Goal: Task Accomplishment & Management: Manage account settings

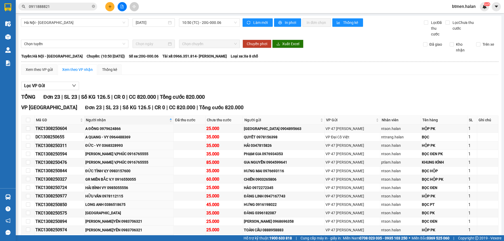
scroll to position [105, 0]
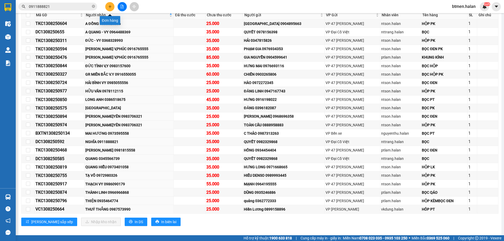
click at [108, 6] on icon "plus" at bounding box center [110, 7] width 4 height 4
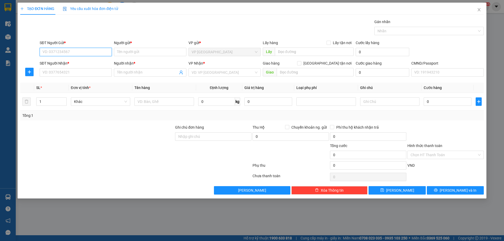
click at [82, 51] on input "SĐT Người Gửi *" at bounding box center [76, 52] width 72 height 8
click at [80, 51] on input "SĐT Người Gửi *" at bounding box center [76, 52] width 72 height 8
click at [137, 55] on input "Người gửi *" at bounding box center [150, 52] width 72 height 8
paste input "GR MIỀN BẮC V.Y 0916550055"
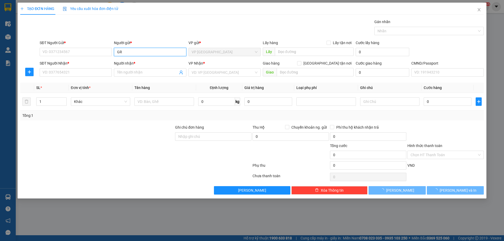
type input "G"
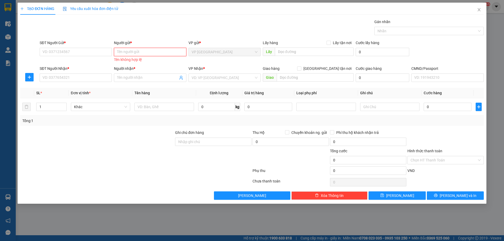
click at [140, 54] on input "Người gửi *" at bounding box center [150, 52] width 72 height 8
paste input "Hà Huy lxe 0336133883"
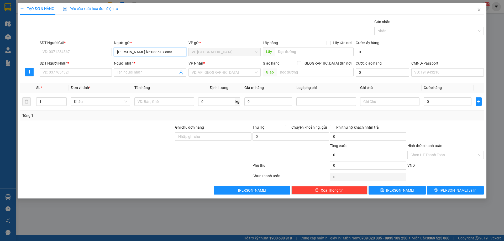
drag, startPoint x: 136, startPoint y: 51, endPoint x: 168, endPoint y: 48, distance: 32.7
click at [168, 48] on input "Hà Huy lxe 0336133883" at bounding box center [150, 52] width 72 height 8
type input "Hà Huy lxe"
click at [66, 55] on input "SĐT Người Gửi *" at bounding box center [76, 52] width 72 height 8
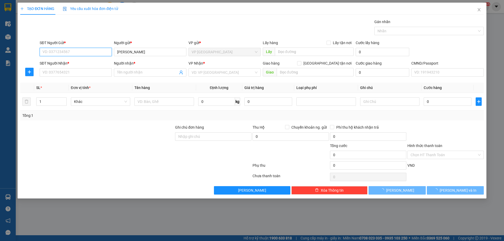
paste input "0336133883"
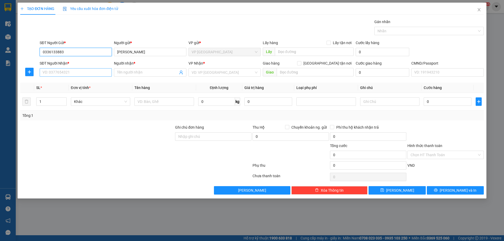
type input "0336133883"
click at [75, 75] on input "SĐT Người Nhận *" at bounding box center [76, 72] width 72 height 8
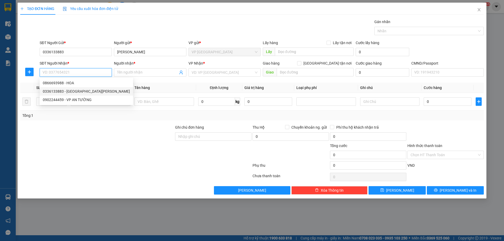
click at [80, 90] on div "0336133883 - Hà Huy lxe" at bounding box center [86, 92] width 87 height 6
type input "0336133883"
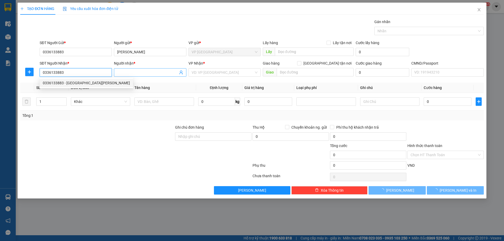
type input "Hà Huy lxe"
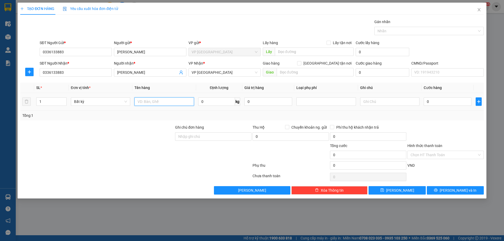
click at [162, 103] on input "text" at bounding box center [163, 101] width 59 height 8
click at [153, 101] on input "text" at bounding box center [163, 101] width 59 height 8
type input "M"
drag, startPoint x: 164, startPoint y: 100, endPoint x: 129, endPoint y: 99, distance: 34.4
click at [129, 99] on tr "1 Bất kỳ MÁY KHOAN 0 kg 0 0" at bounding box center [252, 102] width 464 height 18
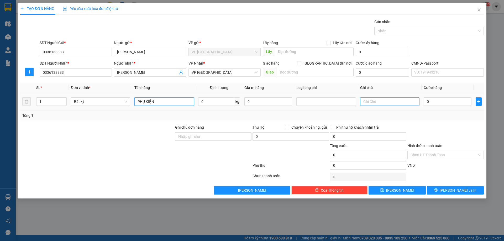
type input "PHỤ KIỆN"
click at [395, 102] on input "text" at bounding box center [389, 101] width 59 height 8
type input "D"
type input "SD - SƠN NAM"
click at [443, 104] on input "0" at bounding box center [448, 101] width 48 height 8
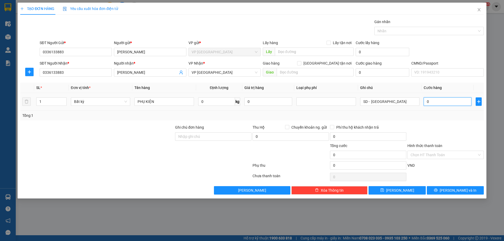
type input "2"
type input "25"
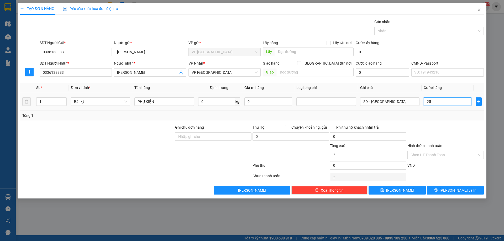
type input "25"
type input "250"
type input "2.500"
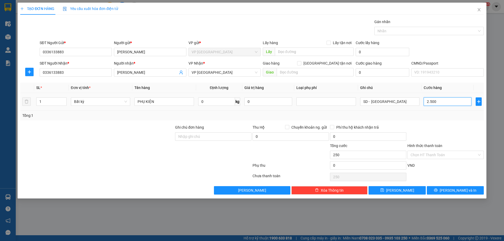
type input "2.500"
type input "25.000"
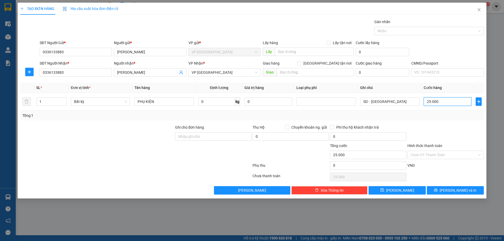
type input "25.000"
click at [437, 123] on div "Transit Pickup Surcharge Ids Transit Deliver Surcharge Ids Transit Deliver Surc…" at bounding box center [252, 107] width 464 height 176
click at [432, 153] on input "Hình thức thanh toán" at bounding box center [444, 155] width 66 height 8
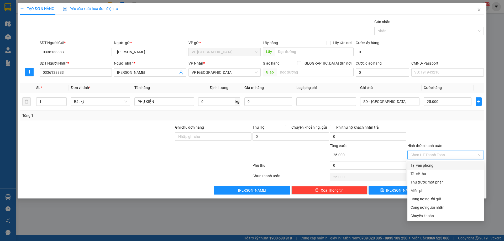
click at [431, 163] on div "Tại văn phòng" at bounding box center [446, 166] width 70 height 6
type input "0"
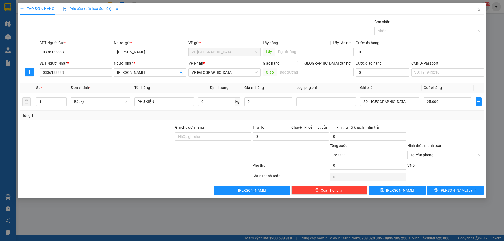
click at [154, 172] on div at bounding box center [136, 177] width 232 height 11
click at [441, 192] on button "Lưu và In" at bounding box center [455, 190] width 57 height 8
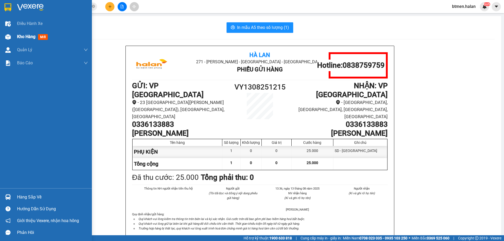
click at [27, 38] on span "Kho hàng" at bounding box center [26, 36] width 18 height 5
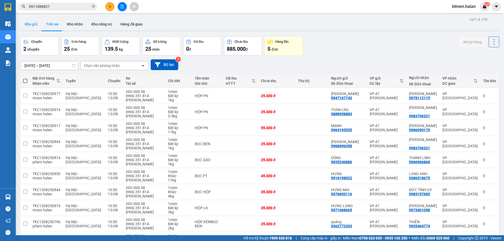
click at [32, 24] on button "Kho gửi" at bounding box center [30, 24] width 21 height 13
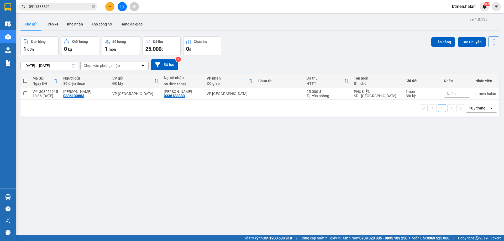
drag, startPoint x: 24, startPoint y: 82, endPoint x: 311, endPoint y: 61, distance: 288.1
click at [25, 82] on span at bounding box center [25, 81] width 4 height 4
click at [25, 78] on input "checkbox" at bounding box center [25, 78] width 0 height 0
checkbox input "true"
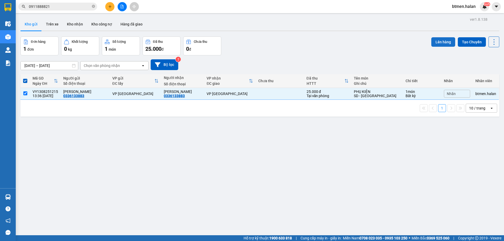
click at [436, 42] on button "Lên hàng" at bounding box center [444, 41] width 24 height 9
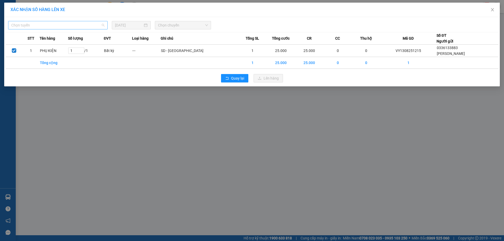
click at [89, 25] on span "Chọn tuyến" at bounding box center [57, 25] width 93 height 8
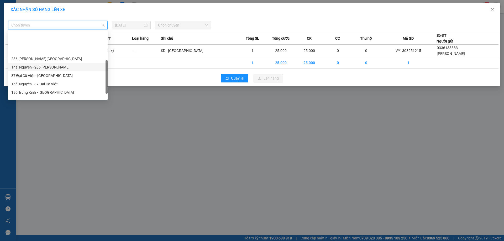
scroll to position [92, 0]
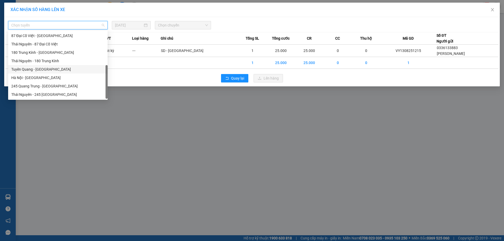
drag, startPoint x: 53, startPoint y: 70, endPoint x: 68, endPoint y: 63, distance: 16.2
click at [53, 70] on div "Tuyên Quang - Hà Nội" at bounding box center [57, 69] width 93 height 6
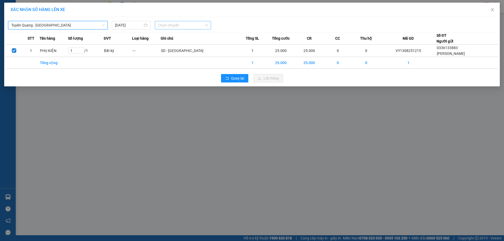
click at [169, 23] on span "Chọn chuyến" at bounding box center [183, 25] width 50 height 8
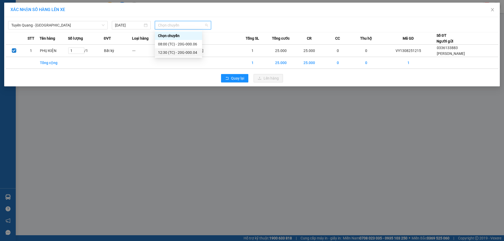
click at [194, 53] on div "12:30 (TC) - 20G-000.04" at bounding box center [178, 53] width 41 height 6
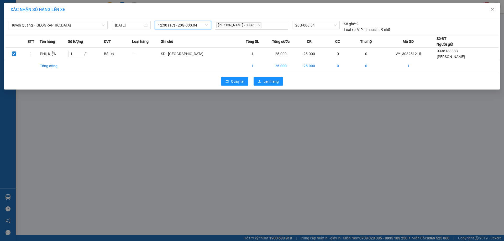
click at [268, 86] on div "Quay lại Lên hàng" at bounding box center [252, 82] width 493 height 14
click at [270, 81] on span "Lên hàng" at bounding box center [271, 82] width 15 height 6
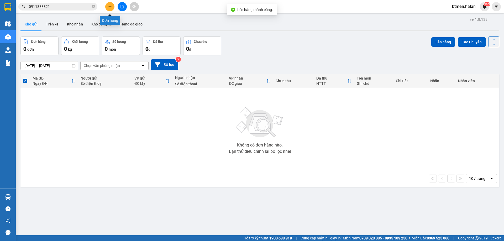
click at [110, 8] on icon "plus" at bounding box center [110, 7] width 4 height 4
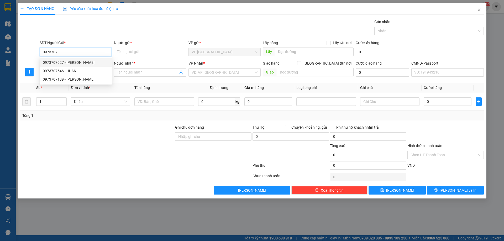
click at [95, 64] on div "0973707027 - QUỲNH" at bounding box center [76, 63] width 66 height 6
type input "0973707027"
type input "QUỲNH"
type input "0973707027"
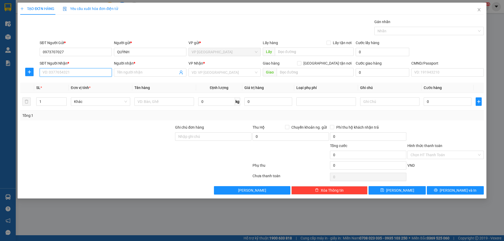
click at [103, 73] on input "SĐT Người Nhận *" at bounding box center [76, 72] width 72 height 8
click at [76, 84] on div "0968696358 - Minh Tiến" at bounding box center [76, 83] width 66 height 6
type input "0968696358"
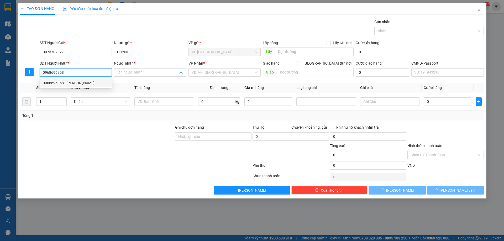
type input "[PERSON_NAME]"
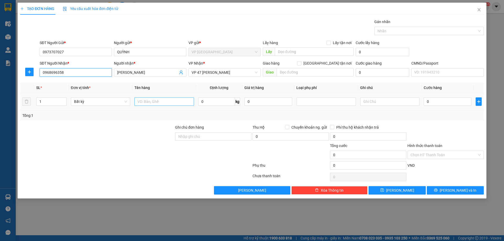
type input "0968696358"
click at [168, 104] on input "text" at bounding box center [163, 101] width 59 height 8
type input "HỘP PK"
click at [215, 102] on input "0" at bounding box center [216, 101] width 37 height 8
type input "3"
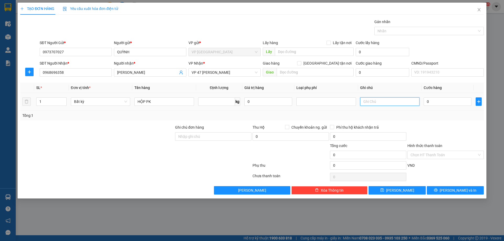
type input "0"
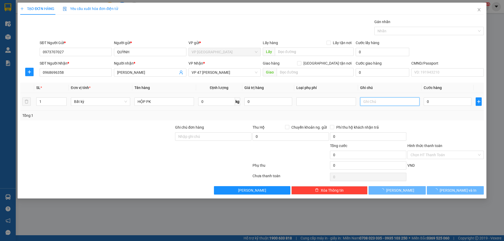
click at [376, 101] on input "text" at bounding box center [389, 101] width 59 height 8
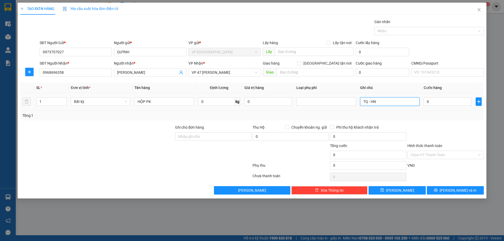
click at [364, 103] on input "TQ - HN" at bounding box center [389, 101] width 59 height 8
type input "SD TQ - HN"
click at [433, 103] on input "0" at bounding box center [448, 101] width 48 height 8
type input "5"
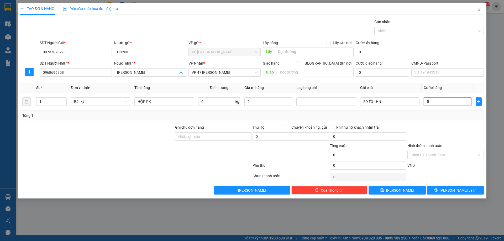
type input "5"
type input "50"
type input "500"
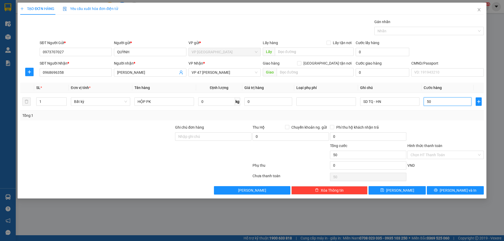
type input "500"
type input "5.000"
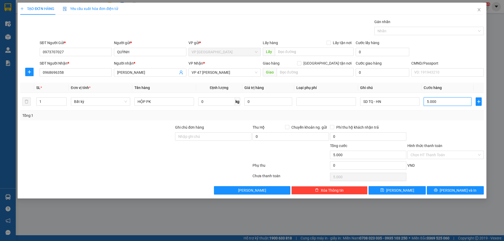
type input "50.000"
click at [443, 189] on button "Lưu và In" at bounding box center [455, 190] width 57 height 8
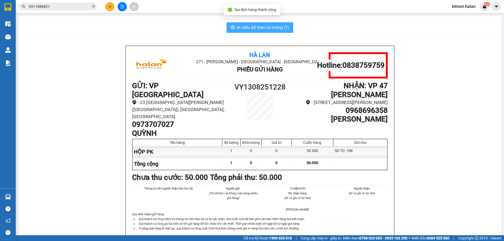
click at [278, 27] on span "In mẫu A5 theo số lượng (1)" at bounding box center [263, 27] width 52 height 7
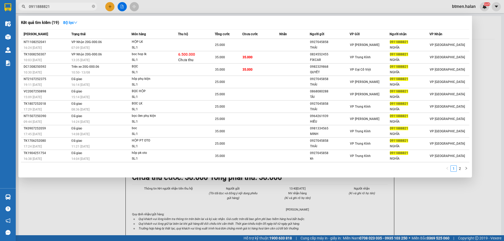
click at [72, 6] on input "0911888821" at bounding box center [60, 7] width 62 height 6
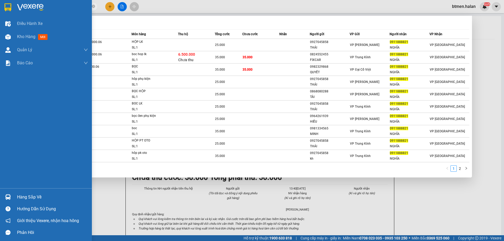
drag, startPoint x: 34, startPoint y: 197, endPoint x: 43, endPoint y: 21, distance: 175.7
click at [34, 196] on div "Hàng sắp về" at bounding box center [52, 197] width 71 height 8
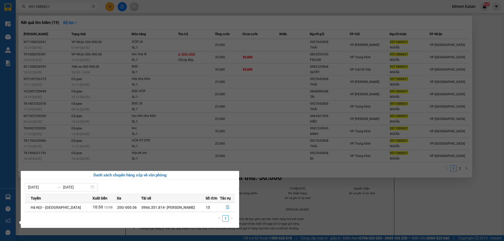
click at [498, 38] on section "Kết quả tìm kiếm ( 19 ) Bộ lọc Mã ĐH Trạng thái Món hàng Thu hộ Tổng cước Chưa …" at bounding box center [252, 120] width 504 height 241
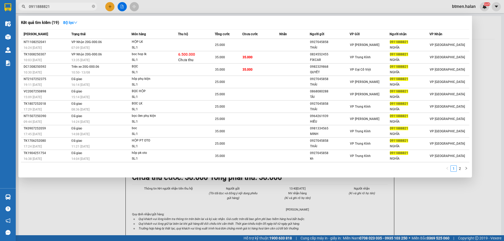
drag, startPoint x: 306, startPoint y: 203, endPoint x: 216, endPoint y: 98, distance: 138.6
click at [303, 198] on div at bounding box center [252, 120] width 504 height 241
click at [57, 4] on input "0911888821" at bounding box center [60, 7] width 62 height 6
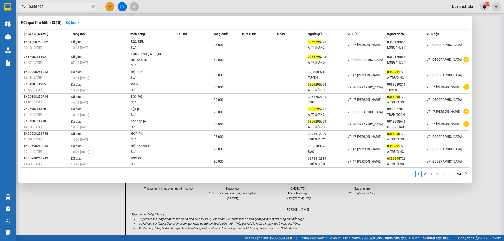
type input "0356295"
click at [181, 204] on div at bounding box center [252, 120] width 504 height 241
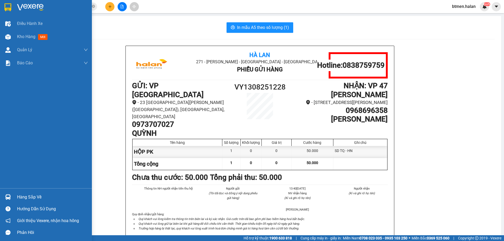
click at [20, 200] on div "Hàng sắp về" at bounding box center [52, 197] width 71 height 8
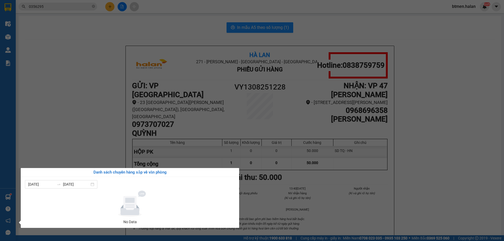
click at [68, 54] on section "Kết quả tìm kiếm ( 340 ) Bộ lọc Mã ĐH Trạng thái Món hàng Thu hộ Tổng cước Chưa…" at bounding box center [252, 120] width 504 height 241
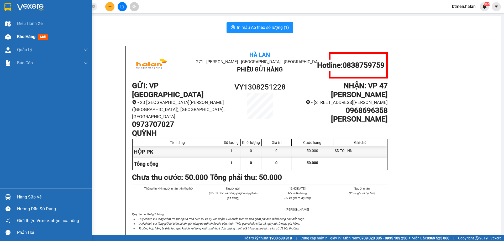
click at [15, 37] on div "Kho hàng mới" at bounding box center [46, 36] width 92 height 13
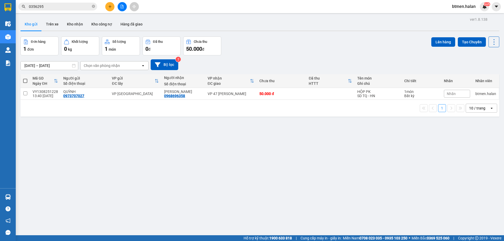
click at [25, 80] on span at bounding box center [25, 81] width 4 height 4
click at [25, 78] on input "checkbox" at bounding box center [25, 78] width 0 height 0
checkbox input "true"
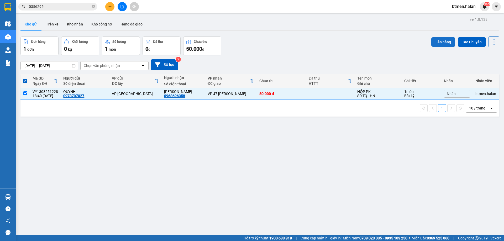
click at [435, 42] on button "Lên hàng" at bounding box center [444, 41] width 24 height 9
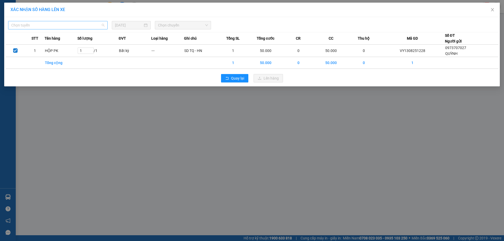
click at [69, 25] on span "Chọn tuyến" at bounding box center [57, 25] width 93 height 8
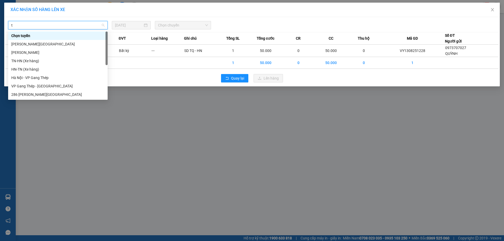
type input "tq"
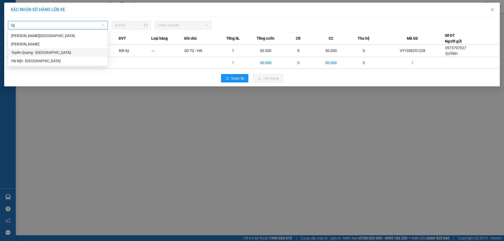
click at [43, 52] on div "Tuyên Quang - Hà Nội" at bounding box center [57, 53] width 93 height 6
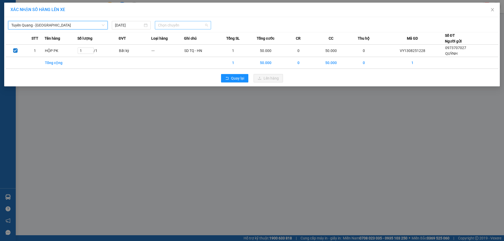
click at [179, 24] on span "Chọn chuyến" at bounding box center [183, 25] width 50 height 8
click at [186, 52] on div "12:30 (TC) - 20G-000.04" at bounding box center [178, 53] width 41 height 6
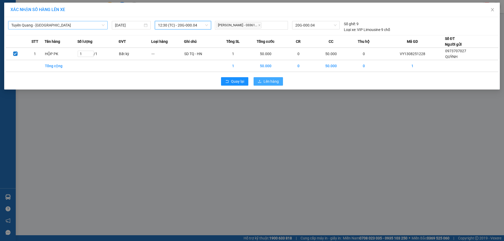
click at [274, 78] on button "Lên hàng" at bounding box center [268, 81] width 29 height 8
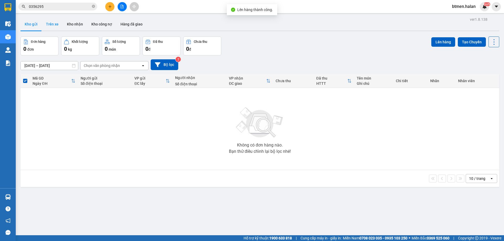
click at [53, 25] on button "Trên xe" at bounding box center [52, 24] width 21 height 13
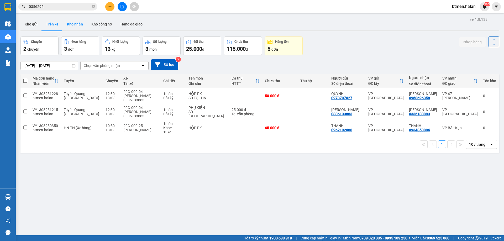
click at [70, 23] on button "Kho nhận" at bounding box center [75, 24] width 24 height 13
type input "[DATE] – [DATE]"
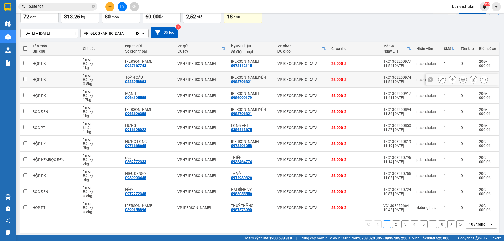
scroll to position [34, 0]
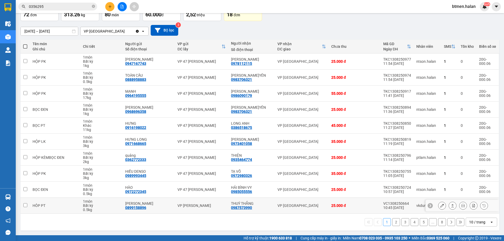
click at [248, 208] on div "0987573990" at bounding box center [241, 208] width 21 height 4
copy div "0987573990"
click at [65, 8] on input "0356295" at bounding box center [60, 7] width 62 height 6
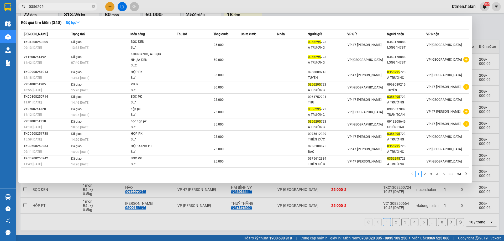
click at [65, 8] on input "0356295" at bounding box center [60, 7] width 62 height 6
paste input "987573990"
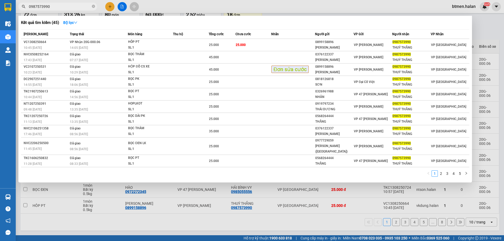
type input "0987573990"
click at [478, 30] on div at bounding box center [252, 120] width 504 height 241
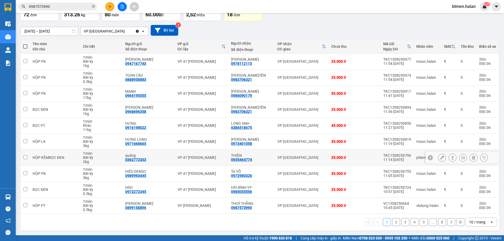
click at [234, 156] on div "THIỆN" at bounding box center [251, 155] width 41 height 4
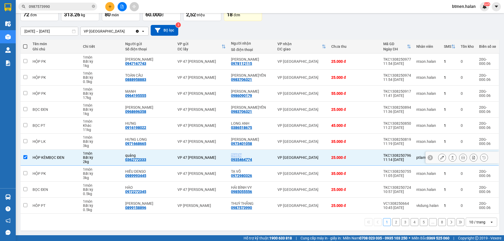
drag, startPoint x: 234, startPoint y: 156, endPoint x: 234, endPoint y: 163, distance: 6.6
click at [234, 156] on div "THIỆN" at bounding box center [251, 155] width 41 height 4
checkbox input "false"
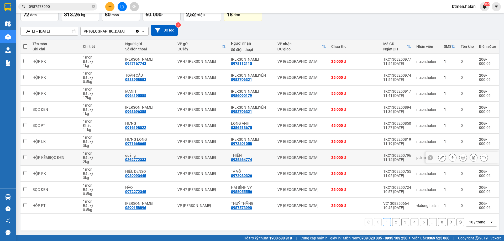
click at [241, 159] on div "0935464774" at bounding box center [241, 160] width 21 height 4
copy div "0935464774"
click at [78, 3] on span "0987573990" at bounding box center [57, 7] width 79 height 8
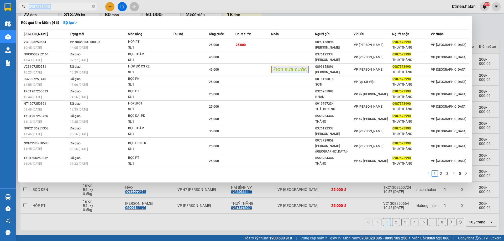
click at [78, 3] on span "0987573990" at bounding box center [57, 7] width 79 height 8
click at [92, 6] on icon "close-circle" at bounding box center [93, 6] width 3 height 3
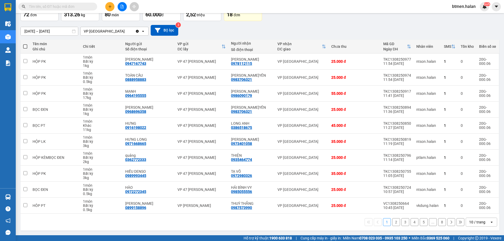
paste input "0935464774"
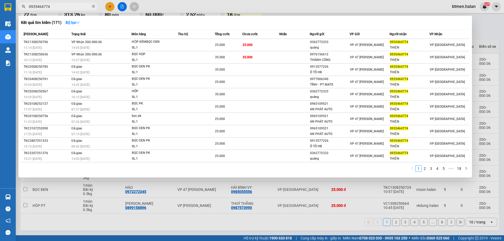
click at [194, 22] on div "Kết quả tìm kiếm ( 171 ) Bộ lọc" at bounding box center [245, 22] width 449 height 8
click at [477, 24] on div at bounding box center [252, 120] width 504 height 241
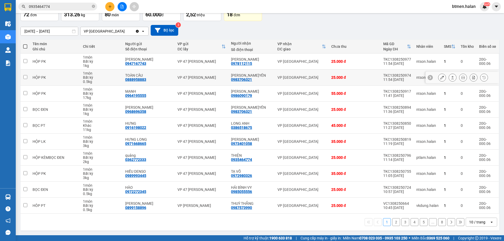
click at [249, 79] on div "0983706321" at bounding box center [241, 79] width 21 height 4
copy div "0983706321"
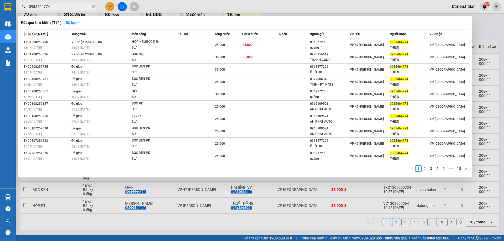
click at [73, 8] on input "0935464774" at bounding box center [60, 7] width 62 height 6
paste input "83706321"
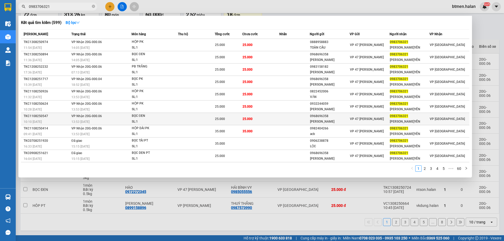
type input "0983706321"
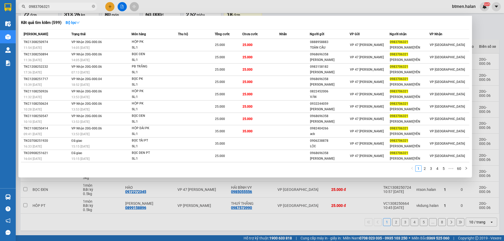
drag, startPoint x: 310, startPoint y: 197, endPoint x: 299, endPoint y: 200, distance: 11.5
click at [310, 197] on div at bounding box center [252, 120] width 504 height 241
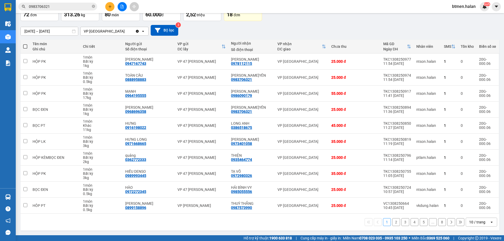
click at [394, 223] on button "2" at bounding box center [396, 222] width 8 height 8
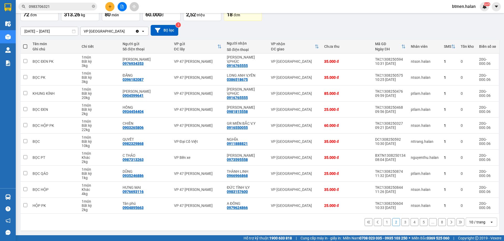
click at [402, 223] on button "3" at bounding box center [406, 222] width 8 height 8
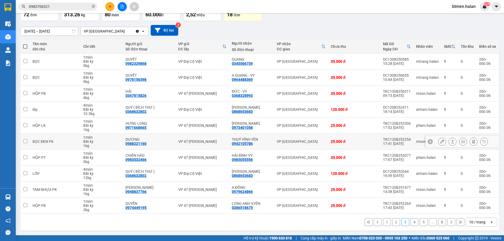
click at [245, 144] on div "0942105786" at bounding box center [242, 144] width 21 height 4
copy div "0942105786"
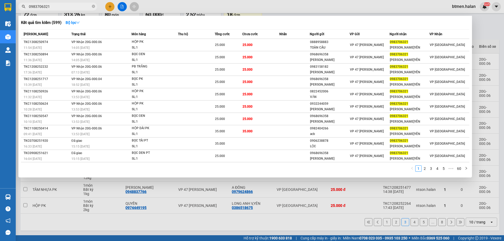
click at [78, 9] on span "0983706321" at bounding box center [57, 7] width 79 height 8
click at [93, 8] on icon "close-circle" at bounding box center [93, 6] width 3 height 3
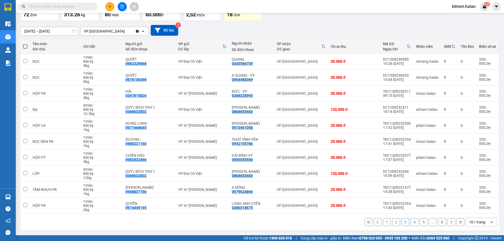
paste input "0942105786"
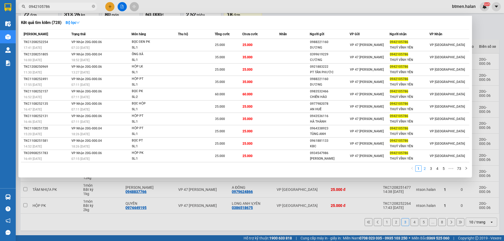
type input "0942105786"
click at [423, 169] on link "2" at bounding box center [425, 169] width 6 height 6
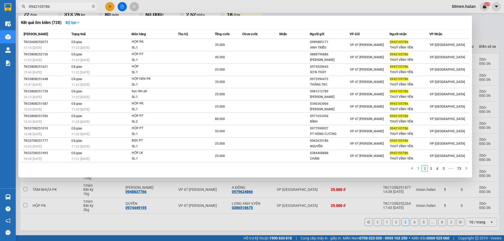
click at [420, 169] on link "1" at bounding box center [419, 169] width 6 height 6
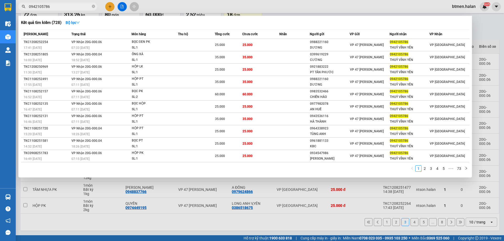
click at [472, 31] on div "Kết quả tìm kiếm ( 728 ) Bộ lọc Mã ĐH Trạng thái Món hàng Thu hộ Tổng cước Chưa…" at bounding box center [245, 97] width 454 height 162
click at [483, 34] on div at bounding box center [252, 120] width 504 height 241
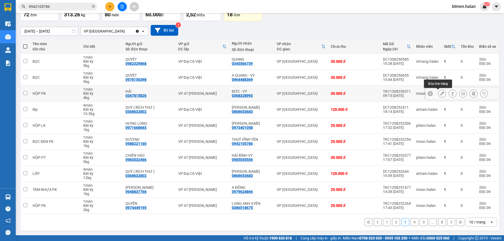
click at [440, 93] on icon at bounding box center [442, 94] width 4 height 4
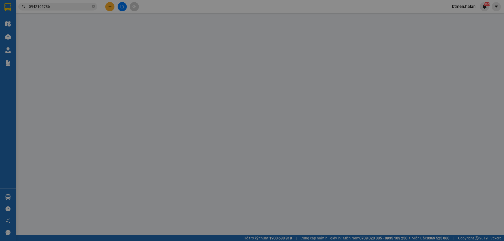
type input "0347815826"
type input "HẢI"
type input "0368328993"
type input "ĐỨC - VY"
type input "35.000"
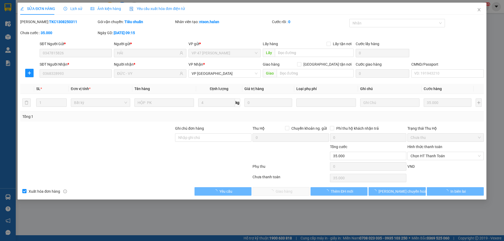
click at [425, 157] on span "Chọn HT Thanh Toán" at bounding box center [446, 156] width 70 height 8
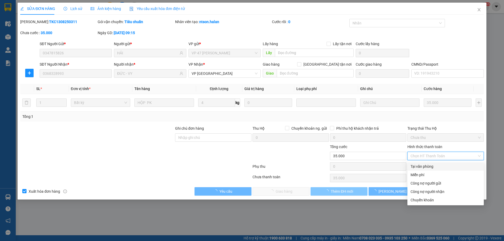
drag, startPoint x: 424, startPoint y: 165, endPoint x: 340, endPoint y: 187, distance: 86.5
click at [424, 165] on div "Tại văn phòng" at bounding box center [446, 167] width 70 height 6
type input "0"
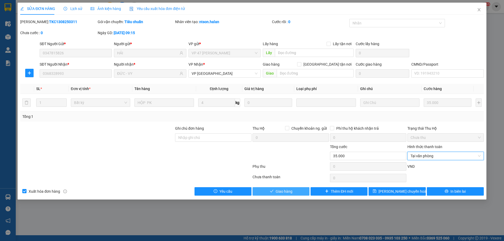
click at [282, 190] on span "Giao hàng" at bounding box center [284, 192] width 17 height 6
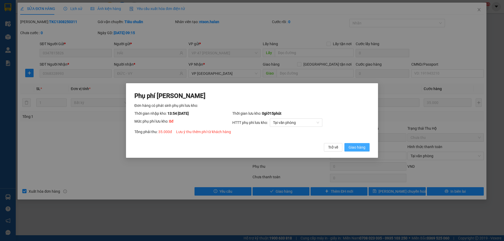
click at [353, 146] on span "Giao hàng" at bounding box center [357, 147] width 17 height 6
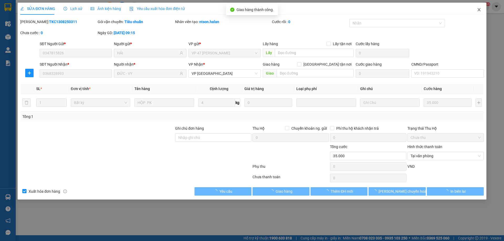
click at [481, 12] on icon "close" at bounding box center [479, 10] width 4 height 4
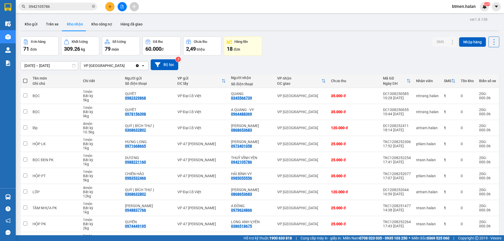
click at [351, 61] on div "15/06/2025 – 13/08/2025 Press the down arrow key to interact with the calendar …" at bounding box center [259, 64] width 479 height 11
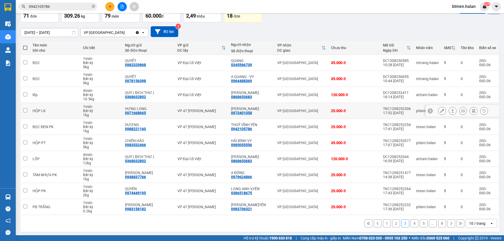
scroll to position [34, 0]
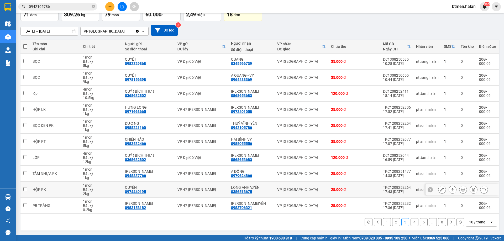
click at [253, 193] on div "LONG ANH V,YÊN 0386518675" at bounding box center [251, 189] width 41 height 8
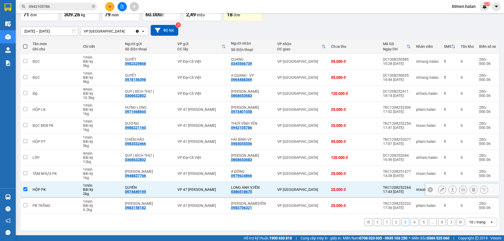
click at [253, 193] on div "LONG ANH V,YÊN 0386518675" at bounding box center [251, 189] width 41 height 8
checkbox input "false"
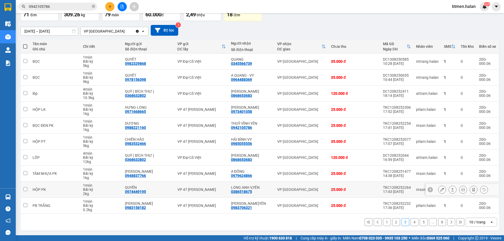
click at [243, 191] on div "0386518675" at bounding box center [241, 192] width 21 height 4
copy div "0386518675"
click at [82, 7] on input "0942105786" at bounding box center [60, 7] width 62 height 6
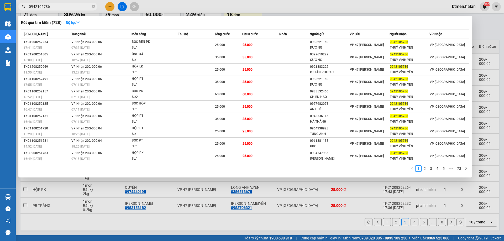
click at [82, 7] on input "0942105786" at bounding box center [60, 7] width 62 height 6
paste input "386518675"
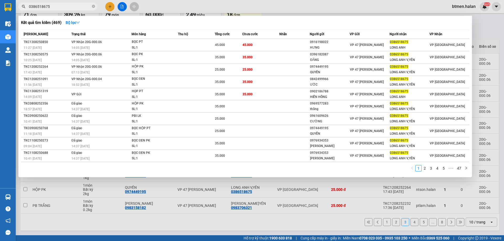
click at [480, 33] on div at bounding box center [252, 120] width 504 height 241
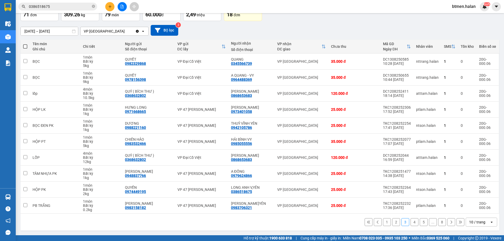
click at [412, 224] on button "4" at bounding box center [415, 222] width 8 height 8
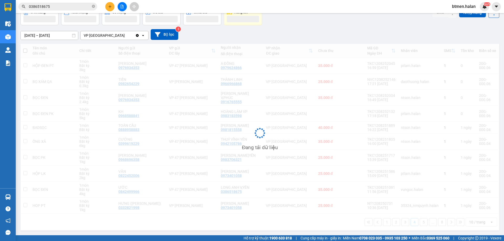
scroll to position [30, 0]
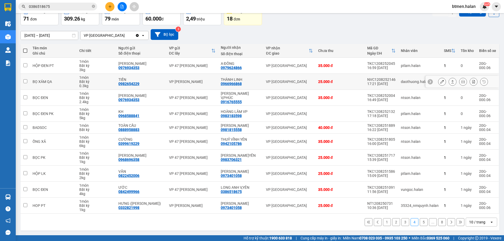
click at [226, 82] on div "0966966868" at bounding box center [231, 84] width 21 height 4
click at [227, 85] on div "0966966868" at bounding box center [231, 84] width 21 height 4
copy div "0966966868"
click at [493, 30] on div "15/06/2025 – 13/08/2025 Press the down arrow key to interact with the calendar …" at bounding box center [259, 34] width 479 height 11
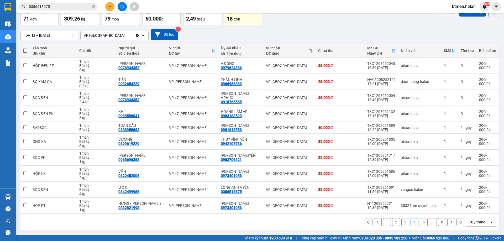
click at [385, 224] on button "1" at bounding box center [387, 222] width 8 height 8
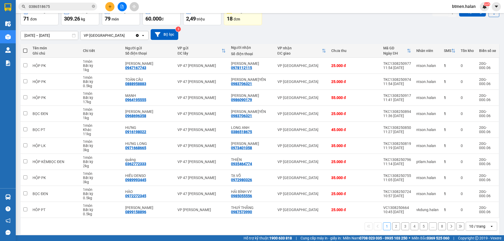
click at [411, 227] on button "4" at bounding box center [415, 226] width 8 height 8
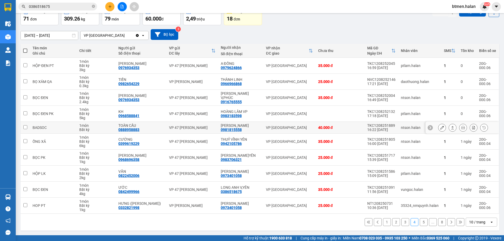
click at [228, 131] on div "0981815558" at bounding box center [231, 130] width 21 height 4
copy div "0981815558"
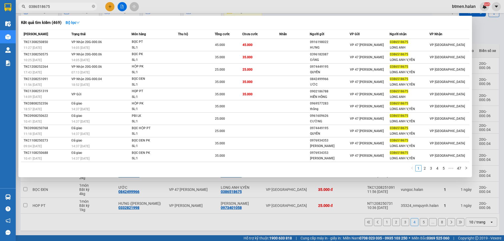
click at [86, 5] on input "0386518675" at bounding box center [60, 7] width 62 height 6
paste input "981815558"
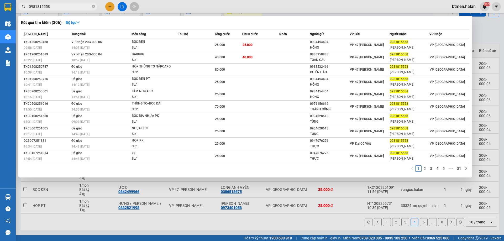
drag, startPoint x: 320, startPoint y: 220, endPoint x: 318, endPoint y: 205, distance: 15.2
click at [319, 217] on div at bounding box center [252, 120] width 504 height 241
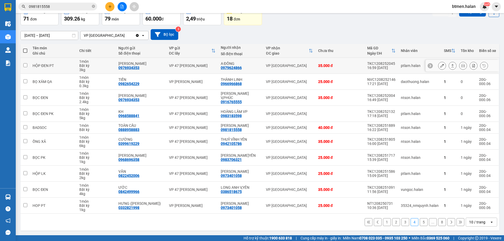
click at [236, 67] on div "0979624866" at bounding box center [231, 68] width 21 height 4
copy div "0979624866"
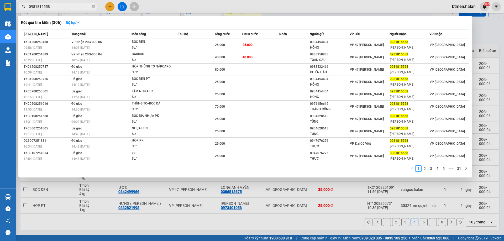
click at [68, 7] on input "0981815558" at bounding box center [60, 7] width 62 height 6
paste input "79624866"
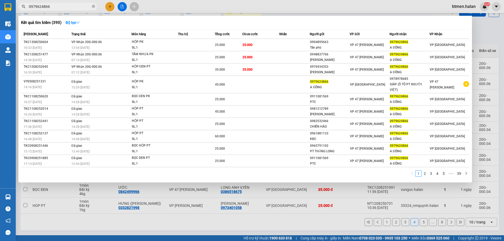
type input "0979624866"
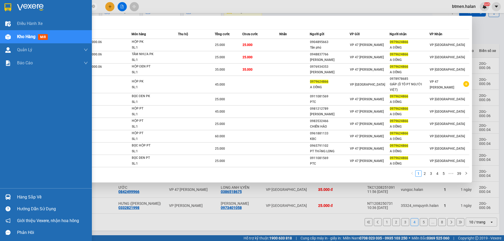
click at [13, 198] on div "Hàng sắp về" at bounding box center [46, 197] width 92 height 12
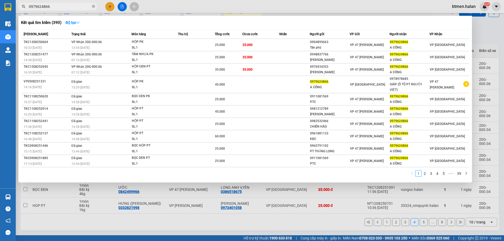
click at [297, 219] on section "Kết quả tìm kiếm ( 390 ) Bộ lọc Mã ĐH Trạng thái Món hàng Thu hộ Tổng cước Chưa…" at bounding box center [252, 120] width 504 height 241
click at [480, 31] on div at bounding box center [252, 120] width 504 height 241
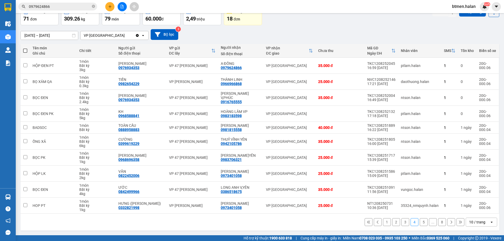
click at [383, 223] on button "1" at bounding box center [387, 222] width 8 height 8
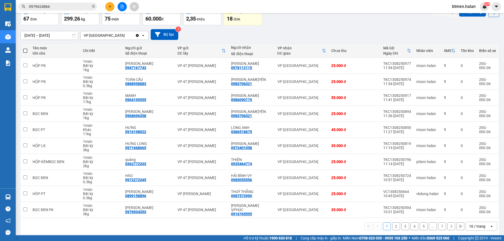
click at [396, 228] on button "2" at bounding box center [396, 226] width 8 height 8
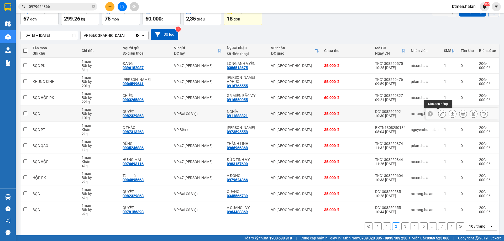
click at [440, 113] on icon at bounding box center [442, 114] width 4 height 4
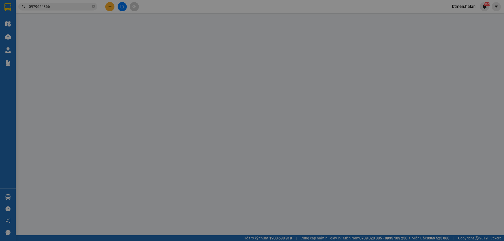
type input "0982329868"
type input "QUYẾT"
type input "0911888821"
type input "NGHĨA"
type input "35.000"
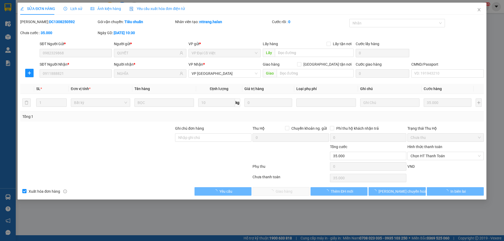
click at [428, 155] on span "Chọn HT Thanh Toán" at bounding box center [446, 156] width 70 height 8
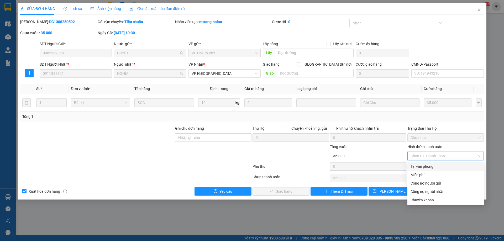
click at [427, 168] on div "Tại văn phòng" at bounding box center [446, 167] width 70 height 6
type input "0"
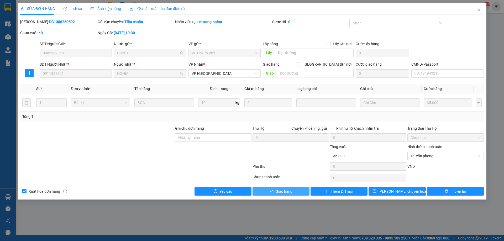
drag, startPoint x: 299, startPoint y: 192, endPoint x: 335, endPoint y: 182, distance: 37.7
click at [299, 192] on button "Giao hàng" at bounding box center [281, 191] width 57 height 8
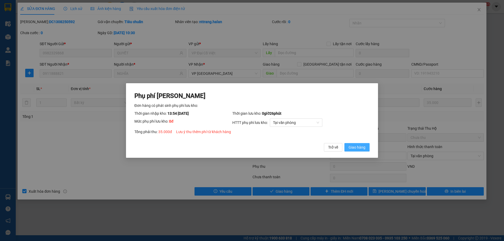
click at [363, 149] on span "Giao hàng" at bounding box center [357, 147] width 17 height 6
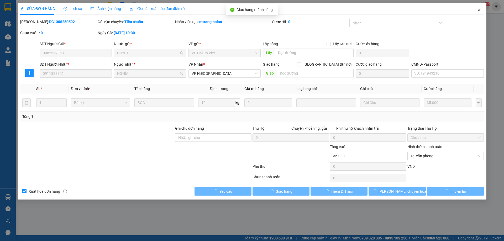
click at [481, 11] on span "Close" at bounding box center [479, 10] width 15 height 15
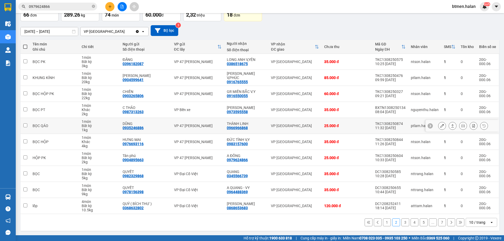
scroll to position [34, 0]
click at [384, 223] on button "1" at bounding box center [387, 222] width 8 height 8
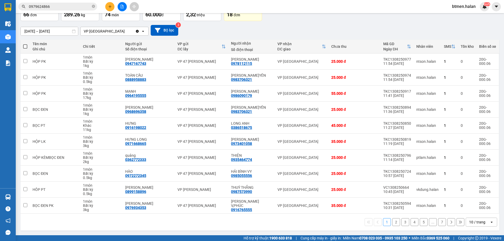
click at [402, 222] on button "3" at bounding box center [406, 222] width 8 height 8
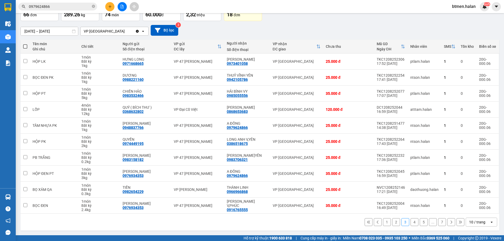
click at [411, 222] on button "4" at bounding box center [415, 222] width 8 height 8
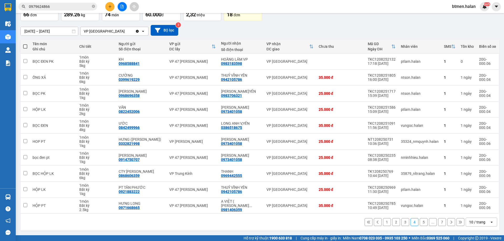
click at [423, 223] on button "5" at bounding box center [424, 222] width 8 height 8
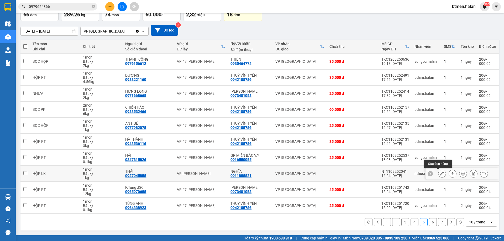
click at [439, 174] on button at bounding box center [442, 173] width 7 height 9
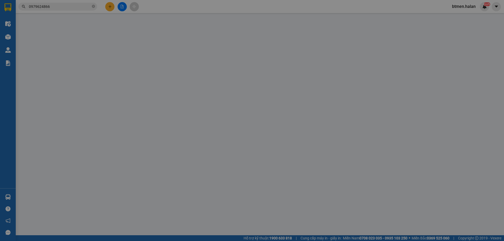
type input "0927045858"
type input "THÁI"
type input "0911888821"
type input "NGHĨA"
type input "25.000"
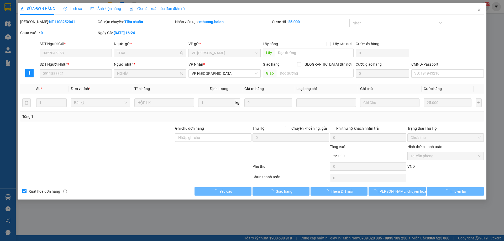
click at [435, 155] on span "Tại văn phòng" at bounding box center [446, 156] width 70 height 8
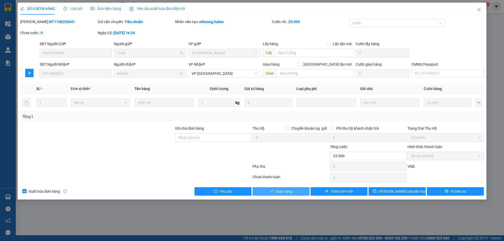
click at [298, 189] on button "Giao hàng" at bounding box center [281, 191] width 57 height 8
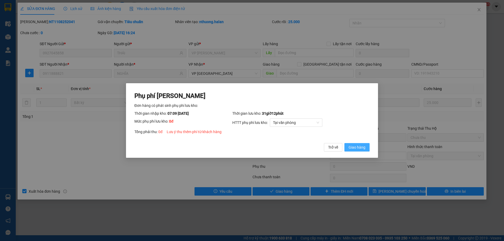
drag, startPoint x: 353, startPoint y: 148, endPoint x: 397, endPoint y: 118, distance: 53.1
click at [353, 148] on span "Giao hàng" at bounding box center [357, 147] width 17 height 6
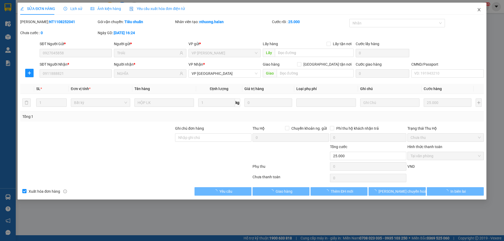
click at [479, 11] on icon "close" at bounding box center [479, 10] width 4 height 4
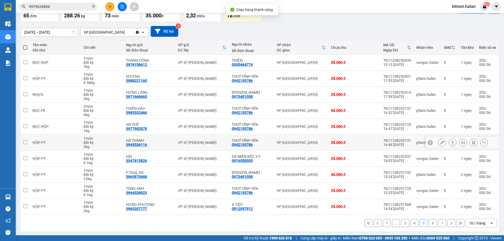
scroll to position [34, 0]
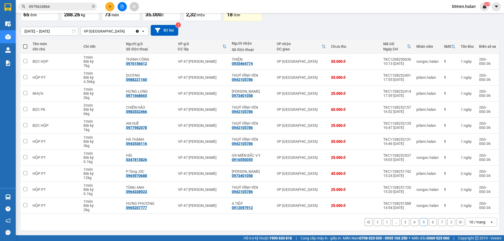
click at [429, 221] on button "6" at bounding box center [433, 222] width 8 height 8
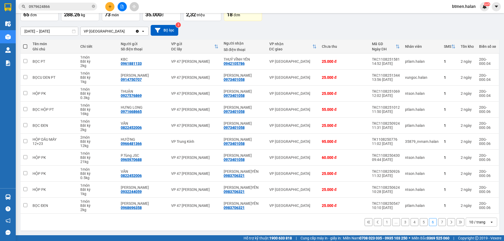
click at [438, 221] on button "7" at bounding box center [442, 222] width 8 height 8
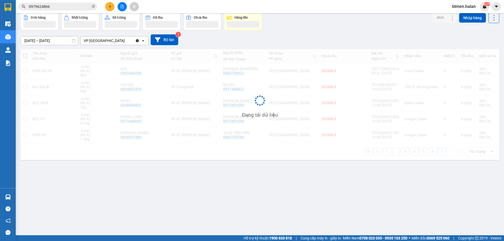
scroll to position [24, 0]
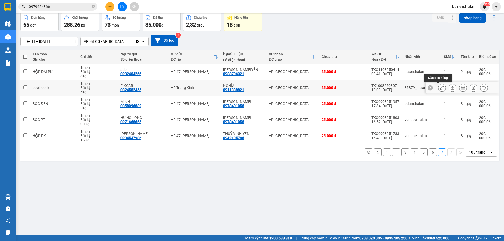
click at [440, 89] on button at bounding box center [442, 87] width 7 height 9
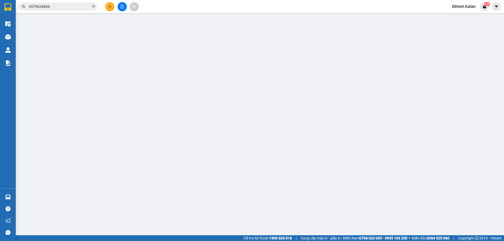
type input "0824552455"
type input "FIXCAR"
type input "0911888821"
type input "NGHĨA"
checkbox input "true"
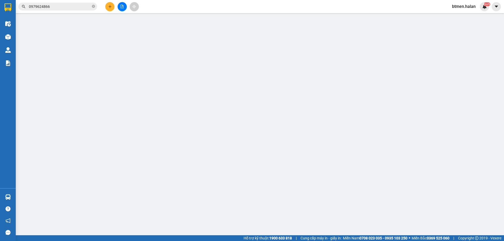
type input "6.500.000"
type input "60.000"
type input "35.000"
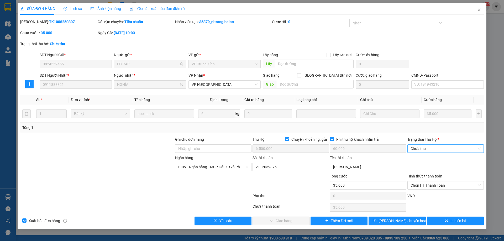
click at [427, 148] on span "Chưa thu" at bounding box center [446, 149] width 70 height 8
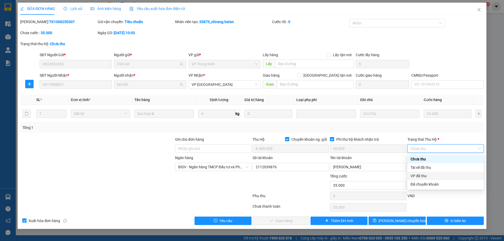
click at [423, 176] on div "VP đã thu" at bounding box center [446, 176] width 70 height 6
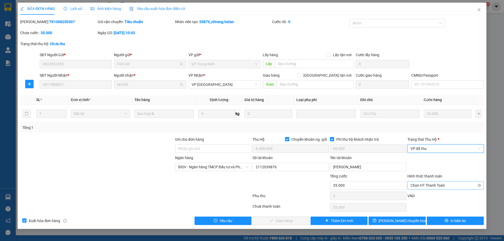
click at [451, 184] on span "Chọn HT Thanh Toán" at bounding box center [446, 185] width 70 height 8
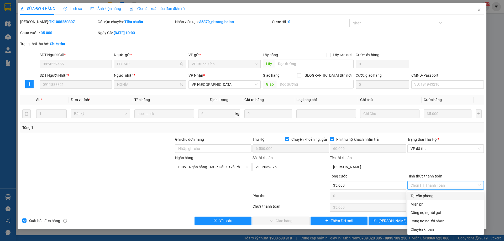
click at [437, 195] on div "Tại văn phòng" at bounding box center [446, 196] width 70 height 6
type input "0"
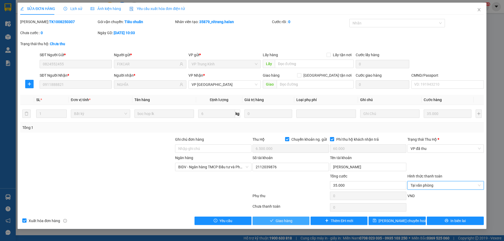
click at [296, 222] on button "Giao hàng" at bounding box center [281, 221] width 57 height 8
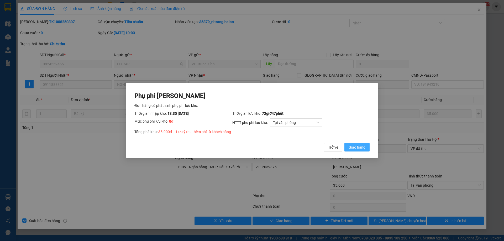
click at [359, 150] on span "Giao hàng" at bounding box center [357, 147] width 17 height 6
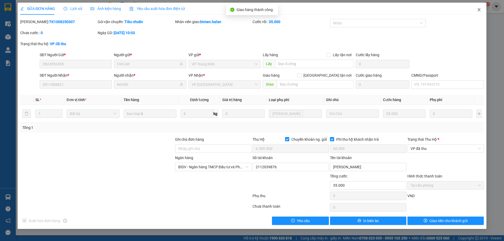
click at [484, 9] on span "Close" at bounding box center [479, 10] width 15 height 15
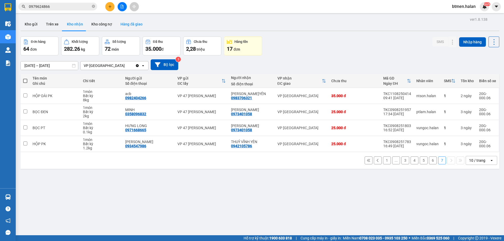
click at [141, 22] on button "Hàng đã giao" at bounding box center [131, 24] width 30 height 13
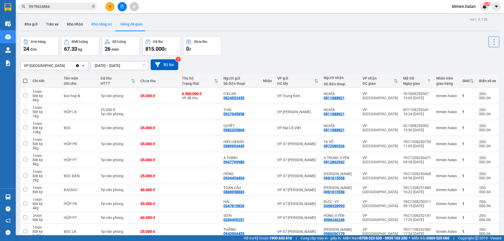
click at [79, 24] on button "Kho nhận" at bounding box center [75, 24] width 24 height 13
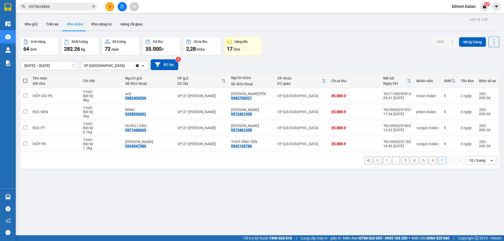
click at [383, 162] on button "1" at bounding box center [387, 161] width 8 height 8
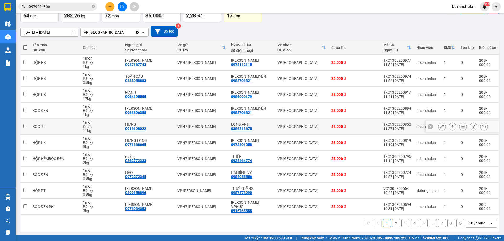
scroll to position [34, 0]
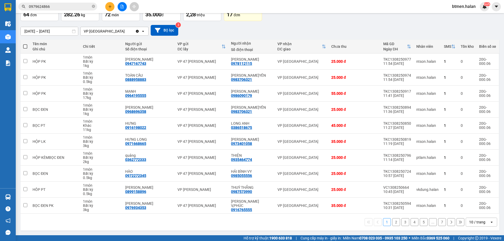
click at [396, 219] on button "2" at bounding box center [396, 222] width 8 height 8
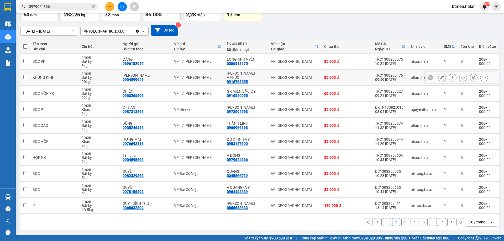
click at [239, 81] on div "0916765555" at bounding box center [237, 82] width 21 height 4
copy div "0916765555"
click at [87, 7] on input "0979624866" at bounding box center [60, 7] width 62 height 6
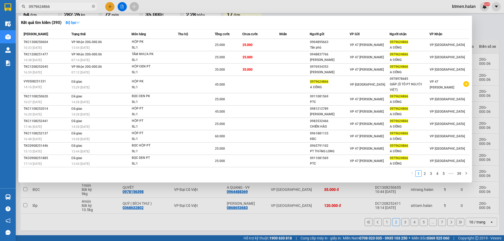
click at [87, 7] on input "0979624866" at bounding box center [60, 7] width 62 height 6
paste input "16765555"
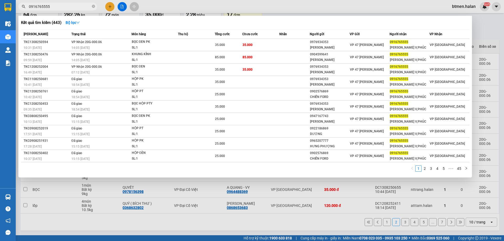
click at [479, 29] on div at bounding box center [252, 120] width 504 height 241
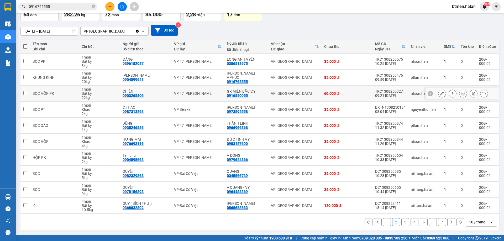
click at [241, 95] on div "0916550055" at bounding box center [237, 95] width 21 height 4
copy div "0916550055"
click at [48, 6] on input "0916765555" at bounding box center [60, 7] width 62 height 6
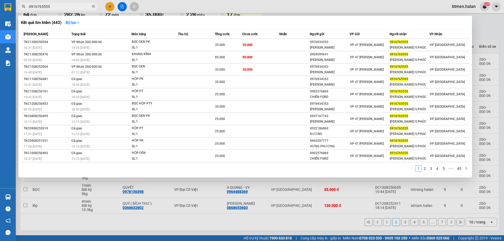
click at [48, 6] on input "0916765555" at bounding box center [60, 7] width 62 height 6
paste input "5500"
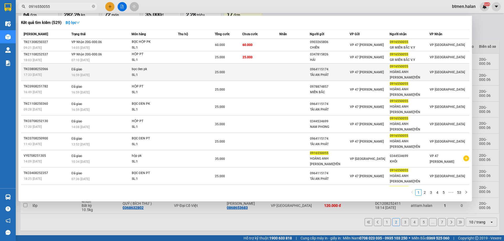
type input "0916550055"
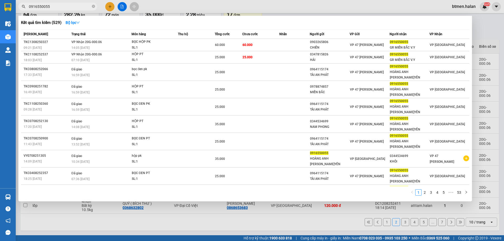
click at [157, 20] on div "Kết quả tìm kiếm ( 529 ) Bộ lọc" at bounding box center [245, 22] width 449 height 8
click at [150, 238] on div at bounding box center [252, 120] width 504 height 241
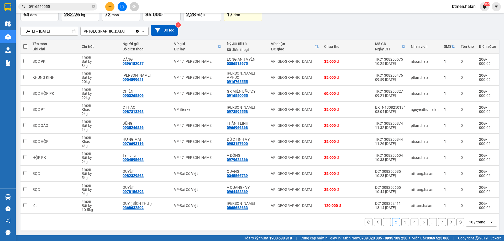
click at [404, 222] on button "3" at bounding box center [406, 222] width 8 height 8
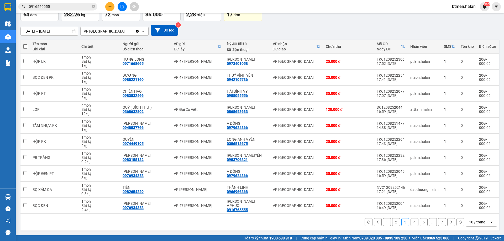
click at [413, 225] on button "4" at bounding box center [415, 222] width 8 height 8
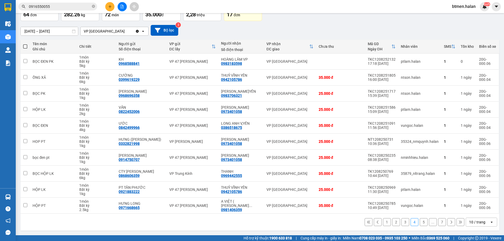
click at [420, 223] on button "5" at bounding box center [424, 222] width 8 height 8
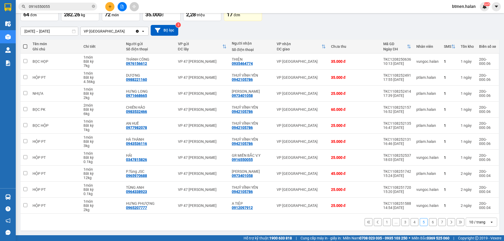
click at [429, 222] on button "6" at bounding box center [433, 222] width 8 height 8
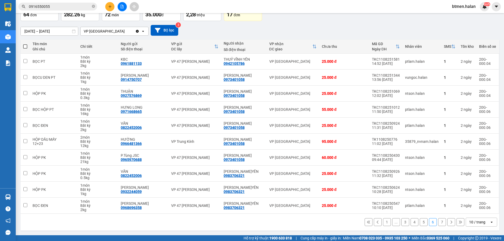
click at [438, 222] on button "7" at bounding box center [442, 222] width 8 height 8
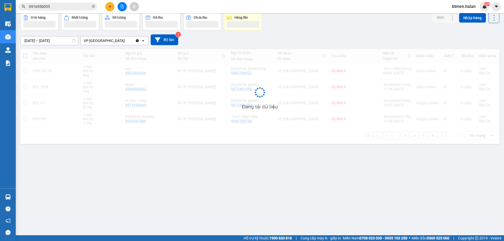
scroll to position [24, 0]
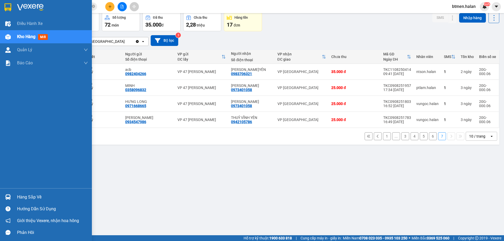
click at [13, 194] on div "Hàng sắp về" at bounding box center [46, 197] width 92 height 12
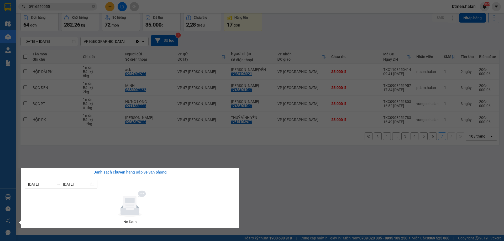
drag, startPoint x: 305, startPoint y: 195, endPoint x: 168, endPoint y: 103, distance: 164.8
click at [302, 192] on section "Kết quả tìm kiếm ( 529 ) Bộ lọc Mã ĐH Trạng thái Món hàng Thu hộ Tổng cước Chưa…" at bounding box center [252, 120] width 504 height 241
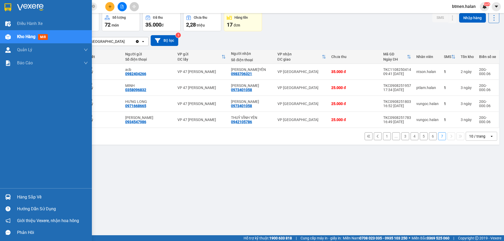
click at [24, 197] on div "Hàng sắp về" at bounding box center [52, 197] width 71 height 8
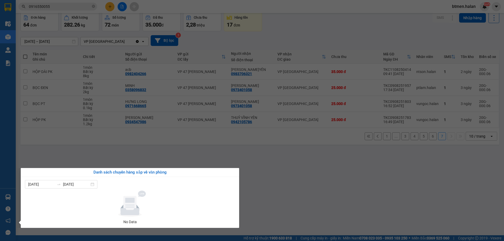
drag, startPoint x: 277, startPoint y: 195, endPoint x: 245, endPoint y: 114, distance: 87.2
click at [277, 195] on section "Kết quả tìm kiếm ( 529 ) Bộ lọc Mã ĐH Trạng thái Món hàng Thu hộ Tổng cước Chưa…" at bounding box center [252, 120] width 504 height 241
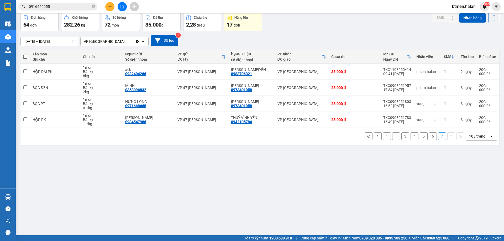
scroll to position [0, 0]
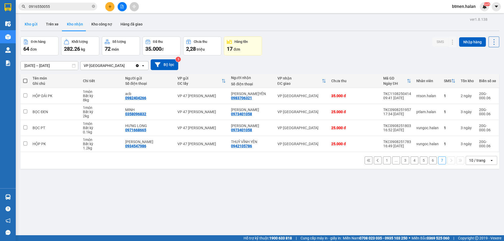
click at [38, 26] on button "Kho gửi" at bounding box center [30, 24] width 21 height 13
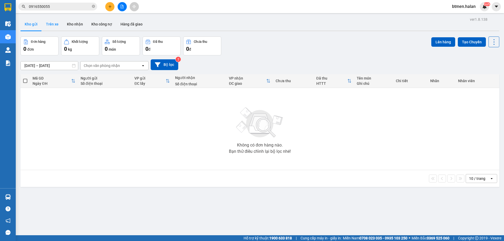
click at [50, 26] on button "Trên xe" at bounding box center [52, 24] width 21 height 13
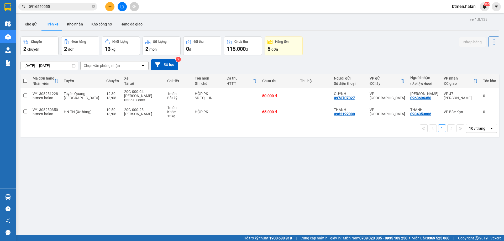
click at [228, 160] on div "ver 1.8.138 Kho gửi Trên xe Kho nhận Kho công nợ Hàng đã giao Chuyến 2 chuyến Đ…" at bounding box center [259, 136] width 483 height 241
click at [25, 25] on button "Kho gửi" at bounding box center [30, 24] width 21 height 13
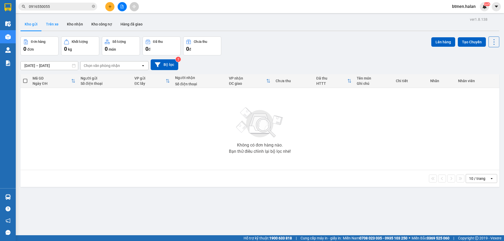
click at [47, 27] on button "Trên xe" at bounding box center [52, 24] width 21 height 13
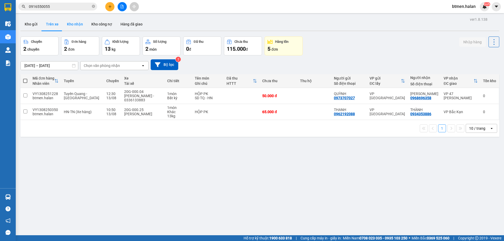
click at [66, 23] on button "Kho nhận" at bounding box center [75, 24] width 24 height 13
type input "[DATE] – [DATE]"
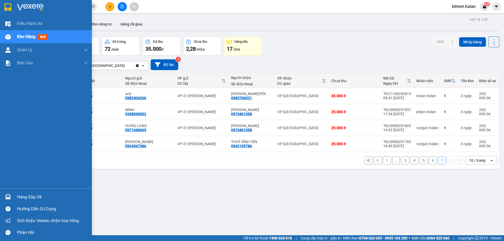
click at [43, 200] on div "Hàng sắp về" at bounding box center [52, 197] width 71 height 8
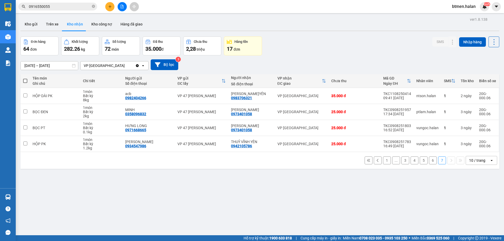
click at [273, 201] on section "Kết quả tìm kiếm ( 529 ) Bộ lọc Mã ĐH Trạng thái Món hàng Thu hộ Tổng cước Chưa…" at bounding box center [252, 120] width 504 height 241
click at [110, 8] on button at bounding box center [109, 6] width 9 height 9
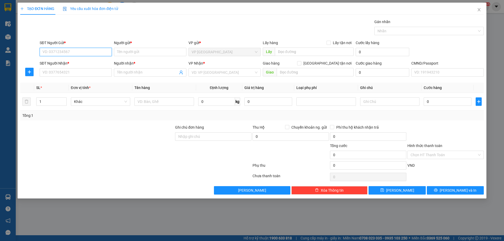
paste input "0979624866"
type input "0979624866"
click at [85, 64] on div "0979624866 - A ĐỒNG" at bounding box center [76, 63] width 66 height 6
type input "A ĐỒNG"
type input "0979624866"
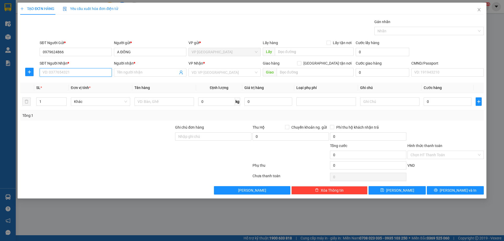
click at [93, 73] on input "SĐT Người Nhận *" at bounding box center [76, 72] width 72 height 8
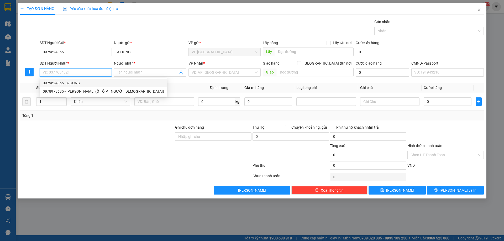
paste input "0963603466"
type input "0963603466"
click at [99, 84] on div "0963603466 - PT AN VIỆT" at bounding box center [76, 83] width 66 height 6
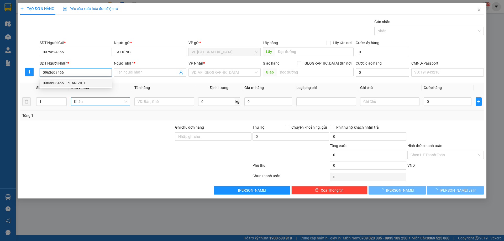
type input "PT AN VIỆT"
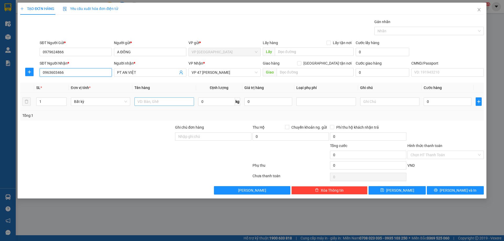
type input "0963603466"
click at [143, 102] on input "text" at bounding box center [163, 101] width 59 height 8
type input "bọc xanh pk"
click at [224, 100] on input "0" at bounding box center [216, 101] width 37 height 8
type input "0.1"
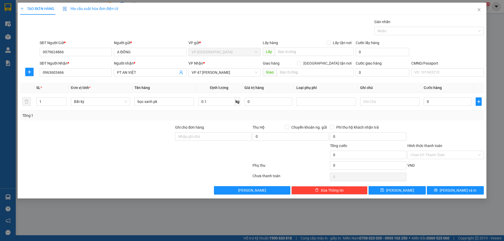
click at [385, 117] on div "Tổng: 1" at bounding box center [252, 116] width 460 height 6
type input "25.000"
click at [460, 191] on span "Lưu và In" at bounding box center [458, 191] width 37 height 6
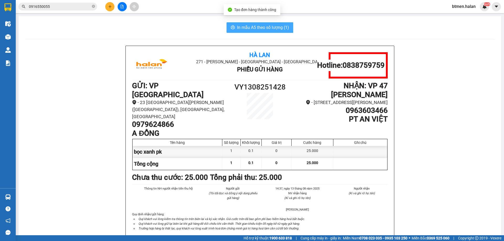
click at [258, 28] on span "In mẫu A5 theo số lượng (1)" at bounding box center [263, 27] width 52 height 7
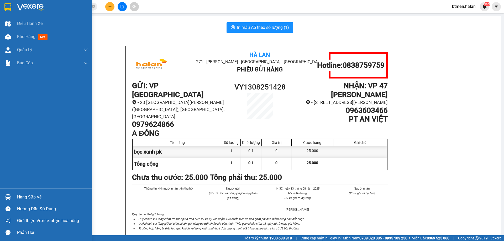
click at [23, 201] on div "Hàng sắp về" at bounding box center [52, 197] width 71 height 8
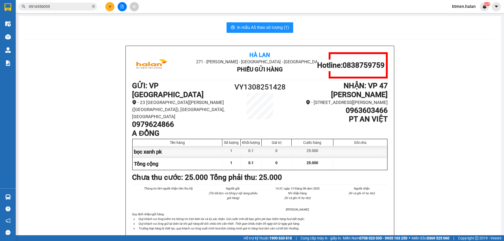
drag, startPoint x: 59, startPoint y: 78, endPoint x: 62, endPoint y: 15, distance: 62.9
click at [58, 78] on section "Kết quả tìm kiếm ( 529 ) Bộ lọc Mã ĐH Trạng thái Món hàng Thu hộ Tổng cước Chưa…" at bounding box center [252, 120] width 504 height 241
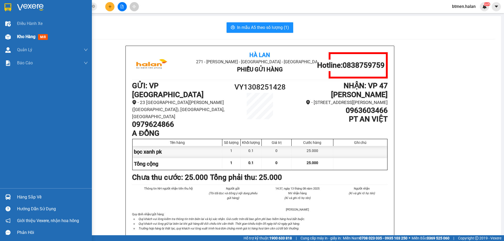
click at [12, 36] on div at bounding box center [7, 36] width 9 height 9
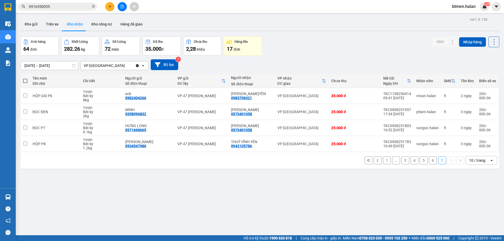
click at [383, 160] on button "1" at bounding box center [387, 161] width 8 height 8
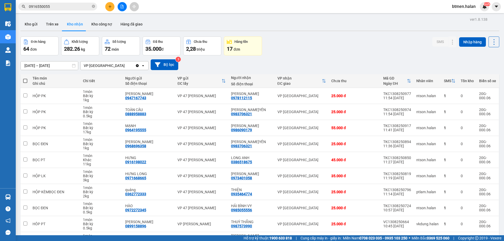
click at [72, 8] on input "0916550055" at bounding box center [60, 7] width 62 height 6
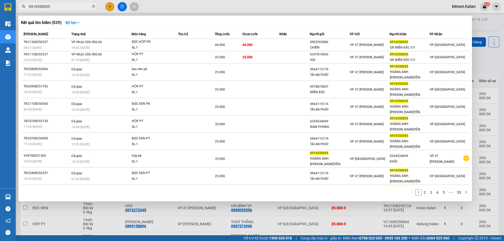
click at [73, 9] on input "0916550055" at bounding box center [60, 7] width 62 height 6
click at [72, 8] on input "0916550055" at bounding box center [60, 7] width 62 height 6
paste input "TKC120825042"
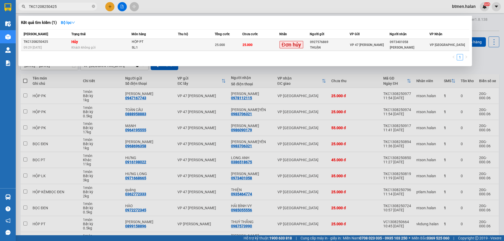
type input "TKC1208250425"
click at [336, 41] on div "0927576869" at bounding box center [329, 42] width 39 height 6
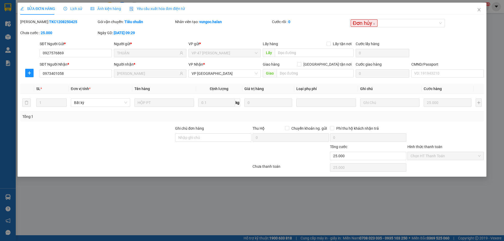
type input "0927576869"
type input "THUẬN"
type input "0973401058"
type input "[PERSON_NAME]"
type input "25.000"
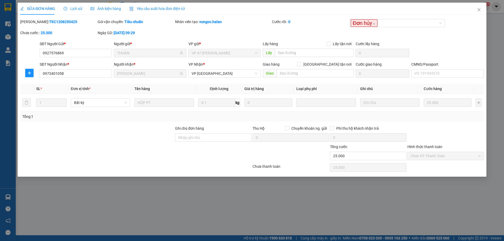
type input "25.000"
click at [77, 8] on span "Lịch sử" at bounding box center [73, 9] width 19 height 4
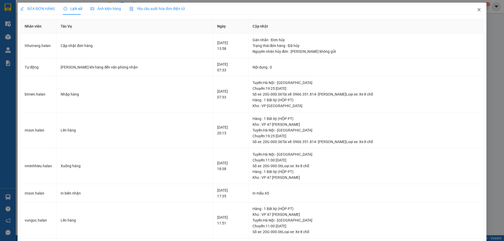
click at [477, 9] on icon "close" at bounding box center [479, 10] width 4 height 4
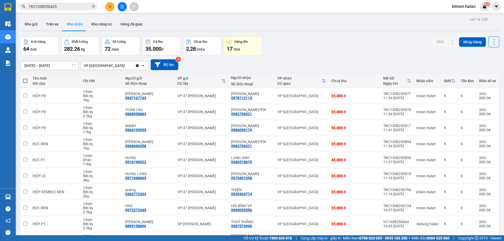
click at [56, 3] on span "TKC1208250425" at bounding box center [57, 7] width 79 height 8
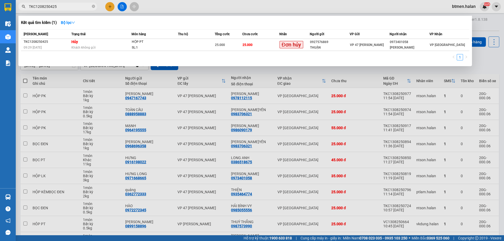
click at [368, 76] on div at bounding box center [252, 120] width 504 height 241
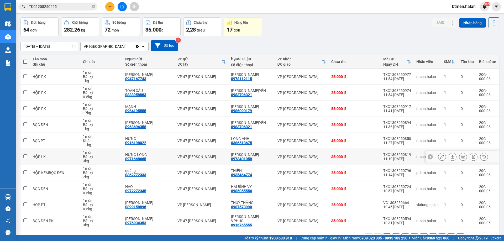
scroll to position [34, 0]
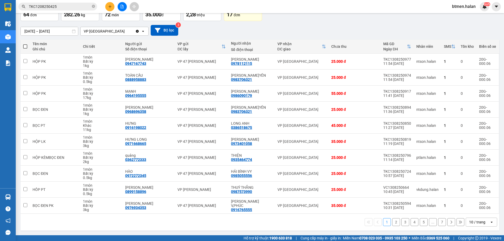
click at [439, 221] on button "7" at bounding box center [442, 222] width 8 height 8
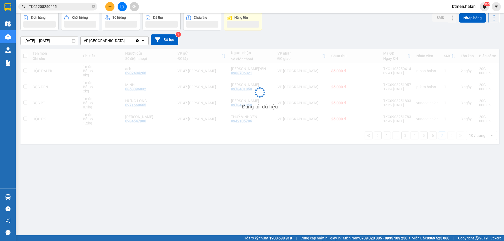
scroll to position [24, 0]
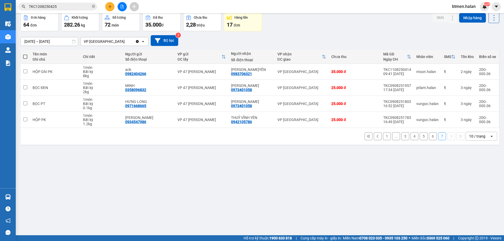
click at [431, 136] on button "6" at bounding box center [433, 136] width 8 height 8
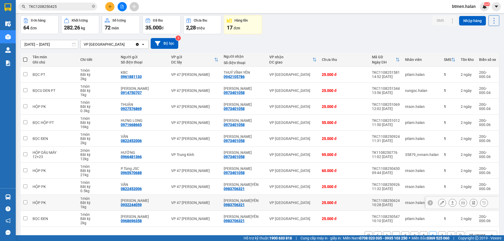
scroll to position [34, 0]
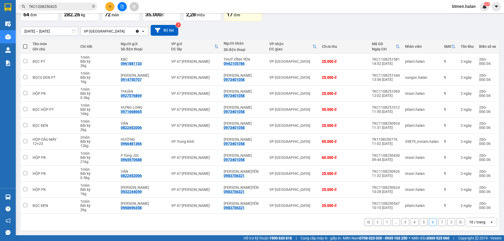
click at [420, 224] on button "5" at bounding box center [424, 222] width 8 height 8
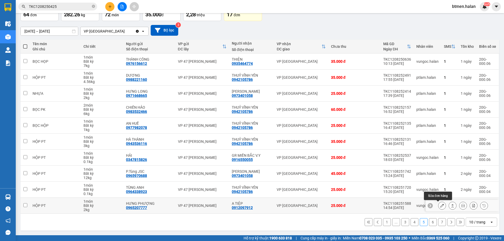
click at [440, 207] on icon at bounding box center [442, 206] width 4 height 4
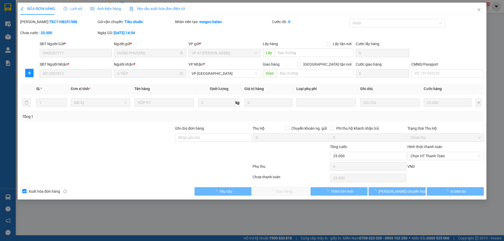
type input "0965207777"
type input "HƯNG PHƯỢNG"
type input "0912097912"
type input "A TIỆP"
type input "25.000"
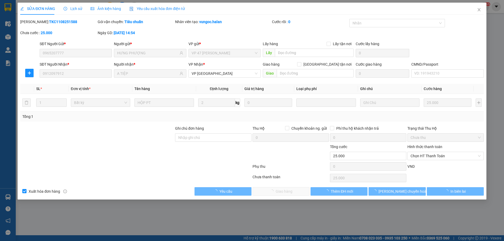
click at [434, 158] on span "Chọn HT Thanh Toán" at bounding box center [446, 156] width 70 height 8
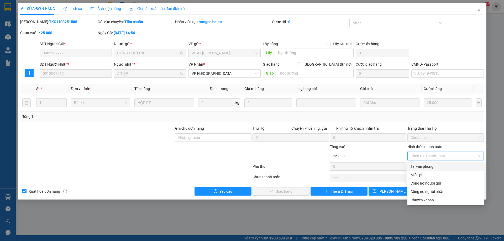
click at [428, 168] on div "Tại văn phòng" at bounding box center [446, 167] width 70 height 6
type input "0"
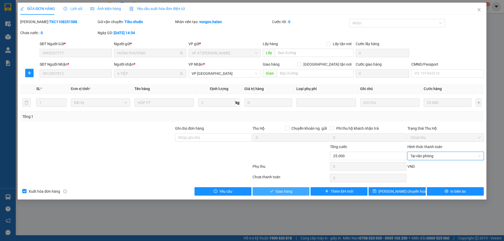
drag, startPoint x: 297, startPoint y: 193, endPoint x: 299, endPoint y: 191, distance: 3.0
click at [298, 193] on button "Giao hàng" at bounding box center [281, 191] width 57 height 8
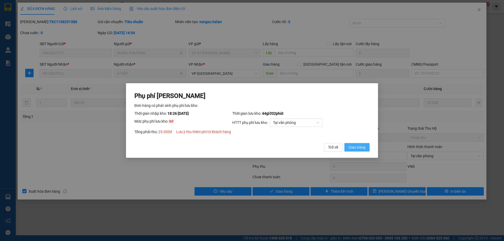
click at [352, 148] on span "Giao hàng" at bounding box center [357, 147] width 17 height 6
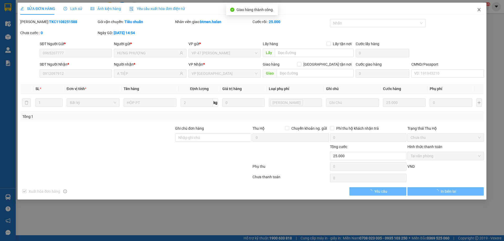
click at [481, 9] on icon "close" at bounding box center [479, 10] width 4 height 4
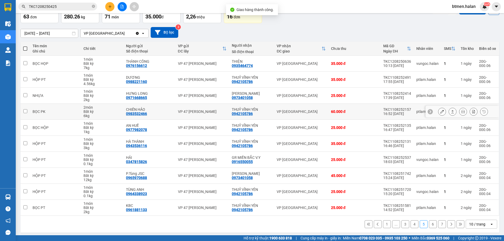
scroll to position [34, 0]
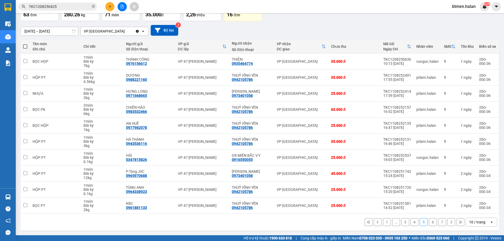
click at [411, 221] on button "4" at bounding box center [415, 222] width 8 height 8
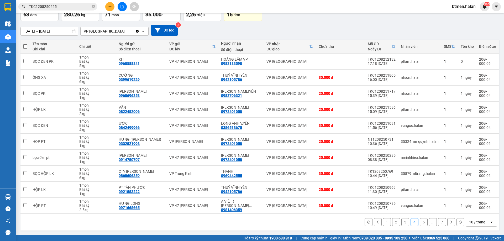
click at [403, 221] on button "3" at bounding box center [406, 222] width 8 height 8
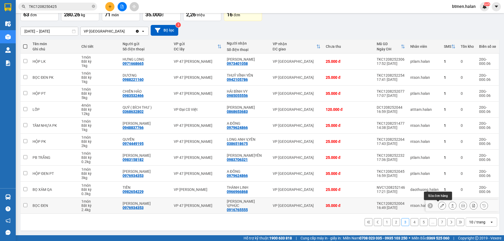
click at [440, 206] on icon at bounding box center [442, 206] width 4 height 4
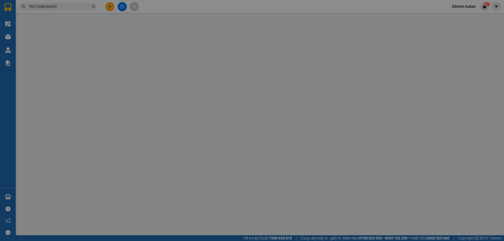
click at [438, 152] on div "Hình thức thanh toán" at bounding box center [446, 148] width 76 height 8
type input "0976934353"
type input "[PERSON_NAME]"
type input "0916765555"
type input "[PERSON_NAME] V,PHÚC"
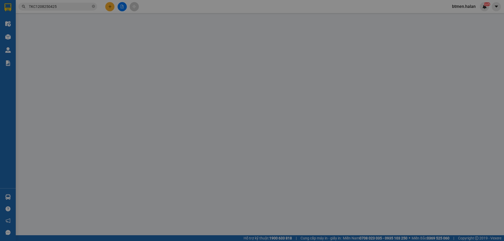
type input "35.000"
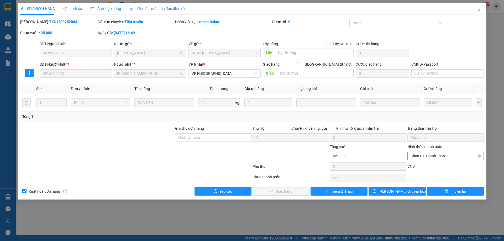
click at [434, 155] on span "Chọn HT Thanh Toán" at bounding box center [446, 156] width 70 height 8
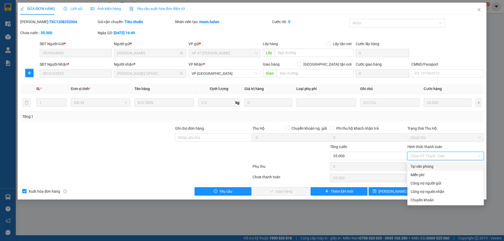
drag, startPoint x: 422, startPoint y: 165, endPoint x: 338, endPoint y: 180, distance: 85.1
click at [422, 165] on div "Tại văn phòng" at bounding box center [446, 167] width 70 height 6
type input "0"
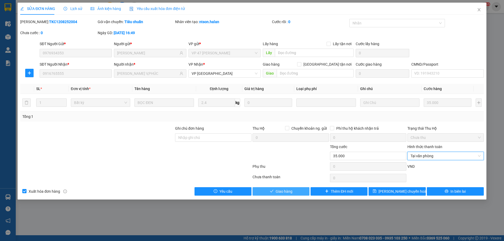
click at [296, 191] on button "Giao hàng" at bounding box center [281, 191] width 57 height 8
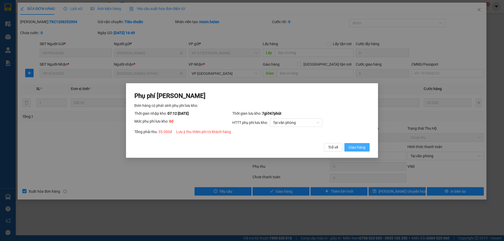
click at [352, 147] on span "Giao hàng" at bounding box center [357, 147] width 17 height 6
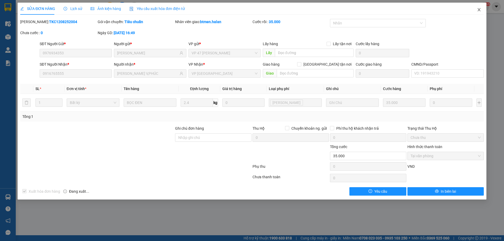
click at [481, 9] on icon "close" at bounding box center [479, 10] width 4 height 4
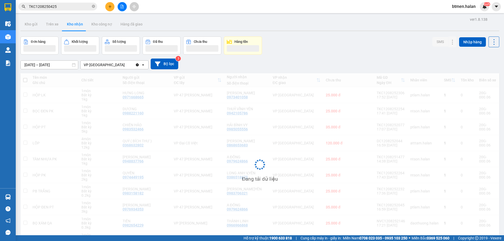
click at [62, 8] on input "TKC1208250425" at bounding box center [60, 7] width 62 height 6
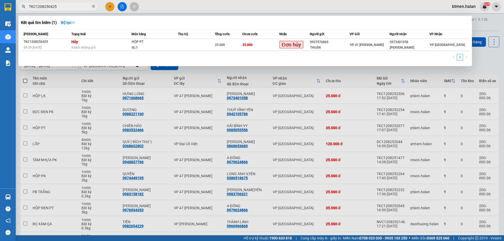
click at [62, 8] on input "TKC1208250425" at bounding box center [60, 7] width 62 height 6
paste input "091676555"
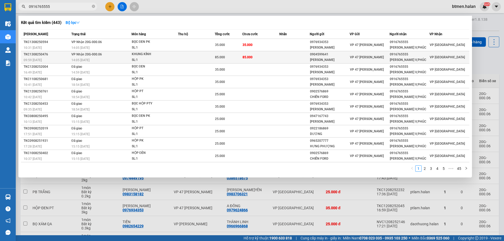
type input "0916765555"
click at [264, 57] on td "85.000" at bounding box center [260, 57] width 37 height 12
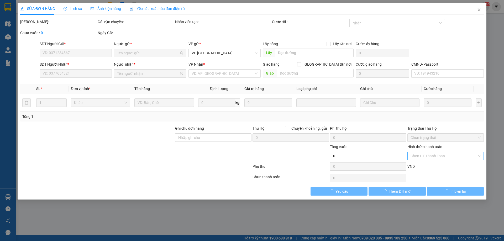
type input "0904599641"
type input "[PERSON_NAME]"
type input "0916765555"
type input "[PERSON_NAME] V,PHÚC"
type input "85.000"
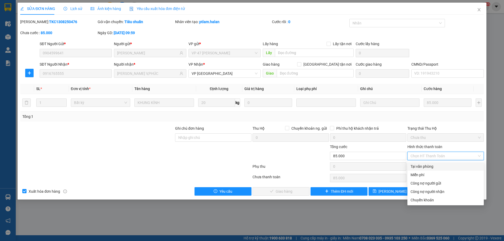
drag, startPoint x: 422, startPoint y: 167, endPoint x: 322, endPoint y: 181, distance: 100.6
click at [420, 167] on div "Tại văn phòng" at bounding box center [446, 167] width 70 height 6
type input "0"
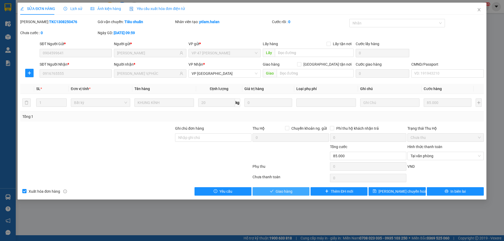
click at [290, 189] on span "Giao hàng" at bounding box center [284, 192] width 17 height 6
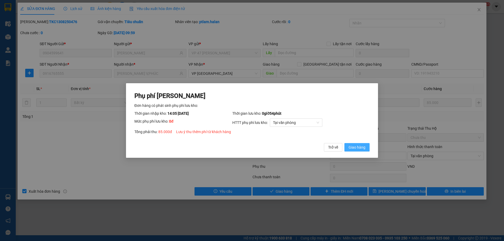
drag, startPoint x: 356, startPoint y: 148, endPoint x: 363, endPoint y: 137, distance: 13.1
click at [356, 148] on span "Giao hàng" at bounding box center [357, 147] width 17 height 6
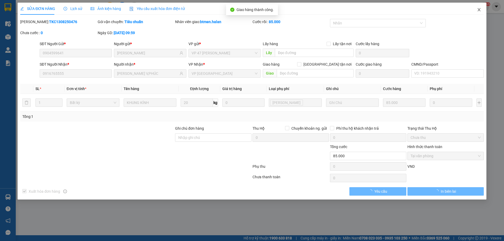
click at [483, 11] on span "Close" at bounding box center [479, 10] width 15 height 15
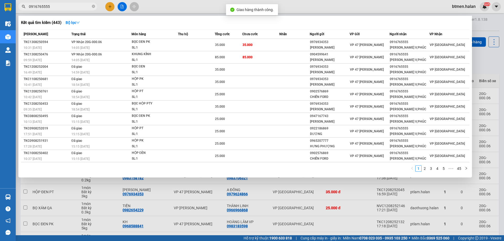
click at [89, 7] on input "0916765555" at bounding box center [60, 7] width 62 height 6
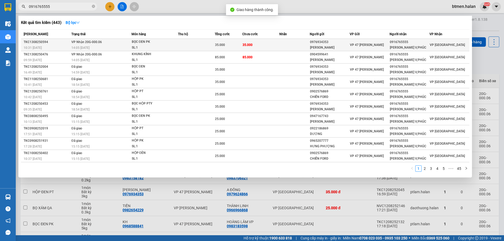
click at [257, 41] on td "35.000" at bounding box center [260, 45] width 37 height 12
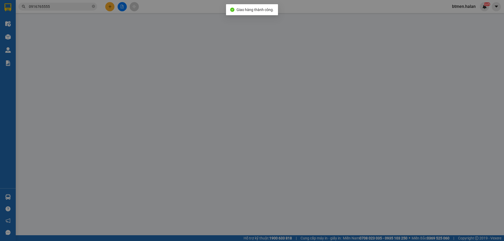
type input "0976934353"
type input "[PERSON_NAME]"
type input "0916765555"
type input "[PERSON_NAME] V,PHÚC"
type input "35.000"
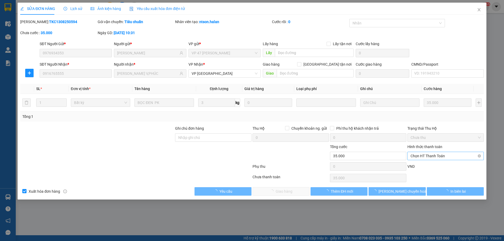
click at [437, 152] on span "Chọn HT Thanh Toán" at bounding box center [446, 156] width 70 height 8
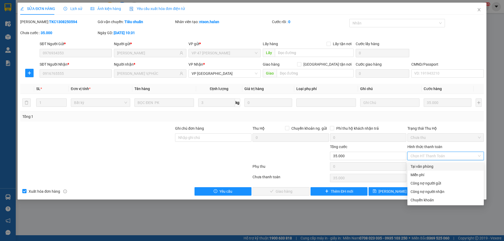
click at [423, 166] on div "Tại văn phòng" at bounding box center [446, 167] width 70 height 6
type input "0"
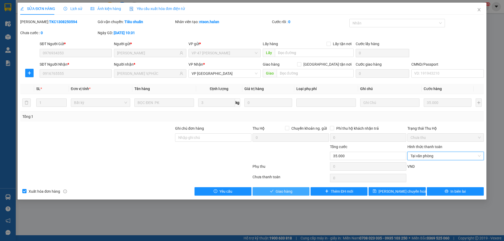
click at [264, 195] on button "Giao hàng" at bounding box center [281, 191] width 57 height 8
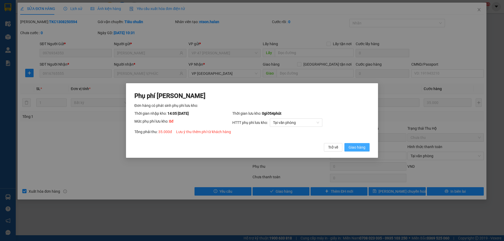
click at [356, 148] on span "Giao hàng" at bounding box center [357, 147] width 17 height 6
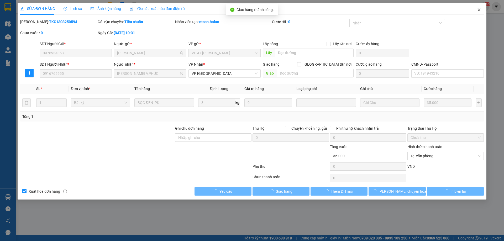
click at [478, 9] on icon "close" at bounding box center [479, 10] width 4 height 4
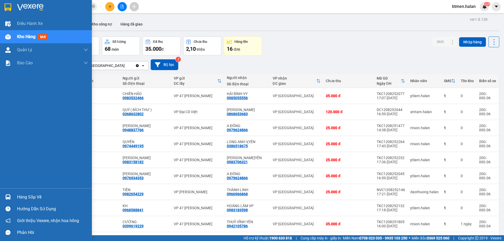
click at [14, 194] on div "Hàng sắp về" at bounding box center [46, 197] width 92 height 12
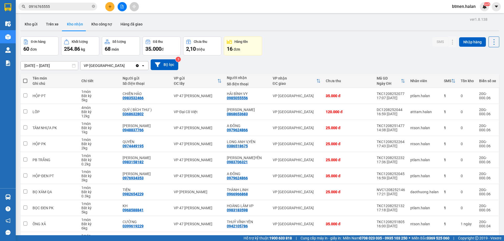
click at [329, 54] on section "Kết quả tìm kiếm ( 443 ) Bộ lọc Mã ĐH Trạng thái Món hàng Thu hộ Tổng cước Chưa…" at bounding box center [252, 120] width 504 height 241
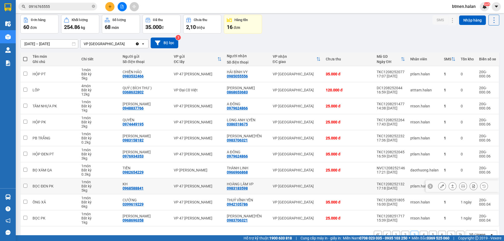
scroll to position [34, 0]
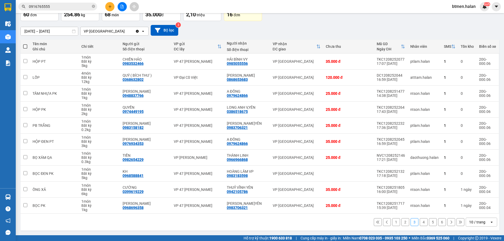
click at [394, 221] on button "1" at bounding box center [396, 222] width 8 height 8
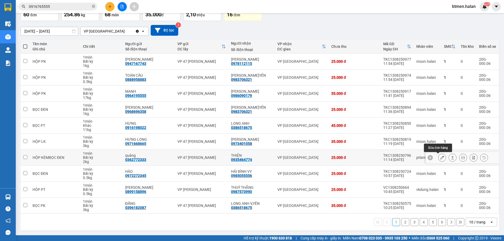
click at [440, 159] on icon at bounding box center [442, 158] width 4 height 4
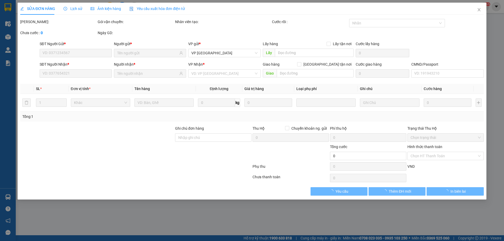
type input "0362772333"
type input "quảng"
type input "0935464774"
type input "THIỆN"
type input "25.000"
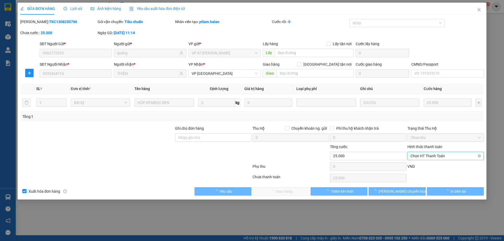
click at [433, 156] on span "Chọn HT Thanh Toán" at bounding box center [446, 156] width 70 height 8
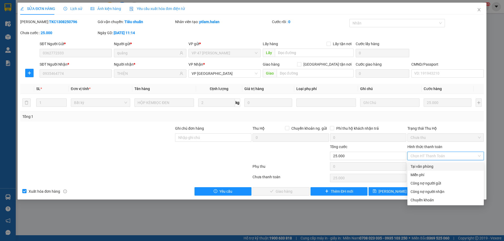
click at [425, 165] on div "Tại văn phòng" at bounding box center [446, 167] width 70 height 6
type input "0"
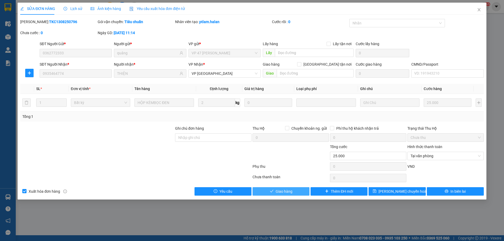
click at [291, 192] on span "Giao hàng" at bounding box center [284, 192] width 17 height 6
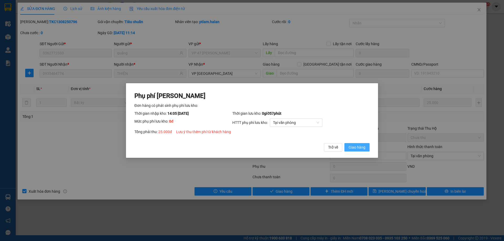
click at [359, 147] on span "Giao hàng" at bounding box center [357, 147] width 17 height 6
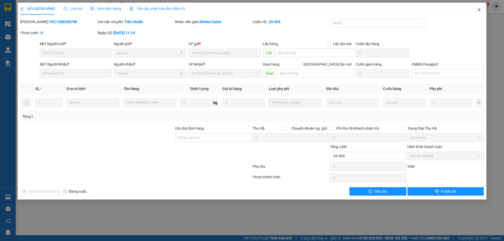
click at [479, 11] on icon "close" at bounding box center [479, 10] width 4 height 4
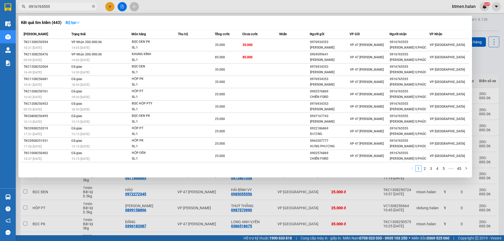
click at [58, 7] on input "0916765555" at bounding box center [60, 7] width 62 height 6
paste input "35464774"
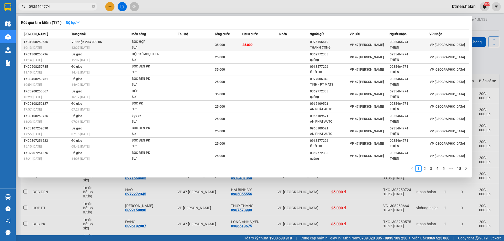
type input "0935464774"
click at [316, 44] on div "0976156612" at bounding box center [329, 42] width 39 height 6
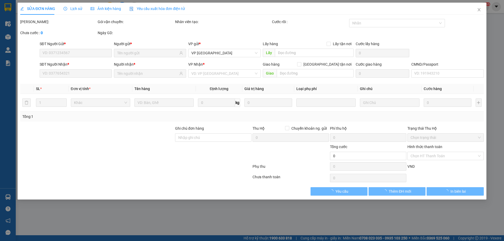
type input "0976156612"
type input "THÀNH CÔNG"
type input "0935464774"
type input "THIỆN"
type input "35.000"
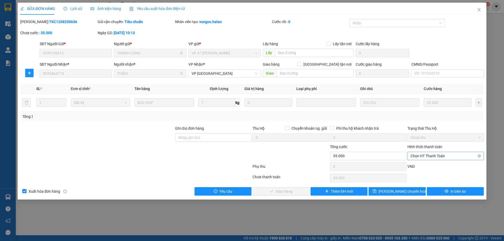
click at [444, 155] on span "Chọn HT Thanh Toán" at bounding box center [446, 156] width 70 height 8
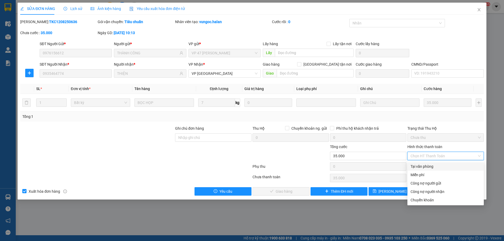
drag, startPoint x: 428, startPoint y: 168, endPoint x: 255, endPoint y: 176, distance: 172.8
click at [428, 168] on div "Tại văn phòng" at bounding box center [446, 167] width 70 height 6
type input "0"
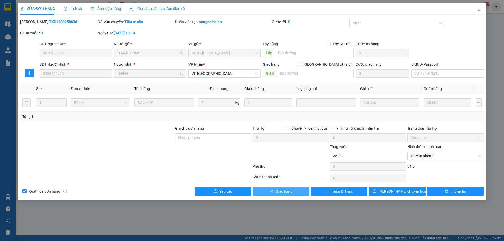
click at [280, 192] on span "Giao hàng" at bounding box center [284, 192] width 17 height 6
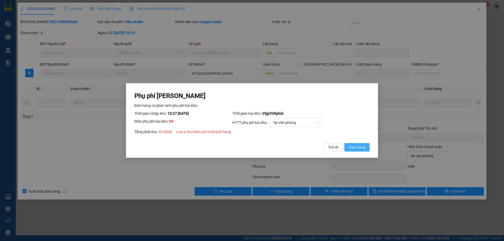
click at [352, 148] on span "Giao hàng" at bounding box center [357, 147] width 17 height 6
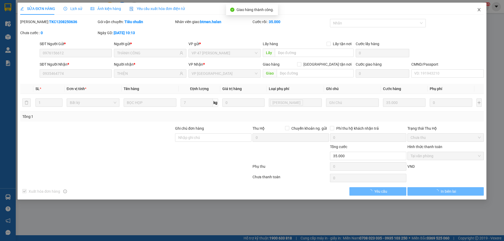
click at [479, 8] on icon "close" at bounding box center [479, 10] width 4 height 4
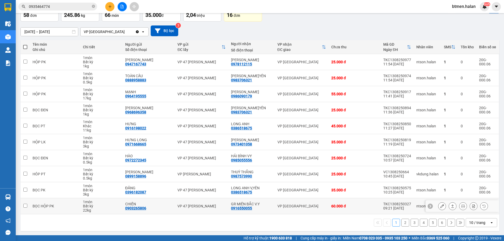
scroll to position [34, 0]
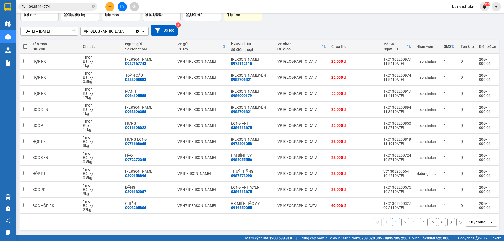
click at [439, 222] on button "6" at bounding box center [442, 222] width 8 height 8
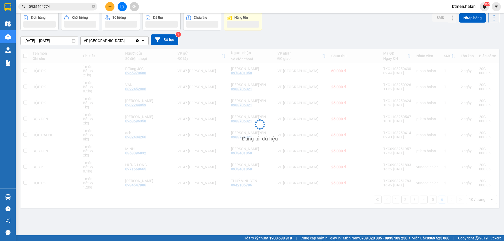
scroll to position [24, 0]
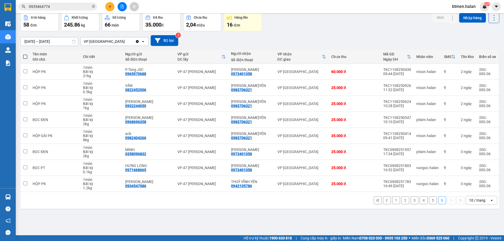
click at [429, 202] on button "5" at bounding box center [433, 200] width 8 height 8
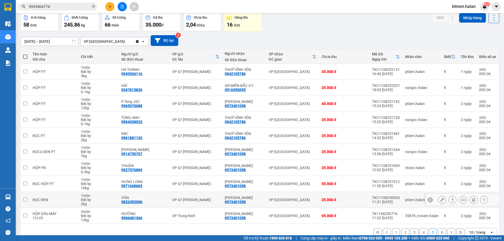
scroll to position [34, 0]
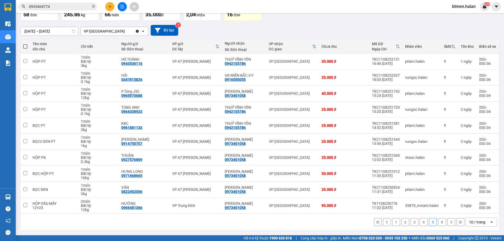
click at [395, 221] on button "1" at bounding box center [396, 222] width 8 height 8
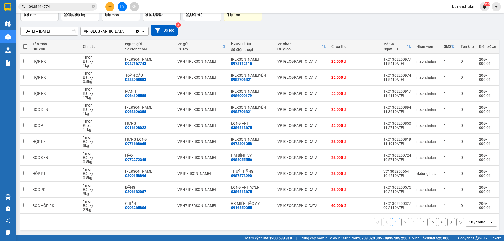
click at [402, 223] on button "2" at bounding box center [406, 222] width 8 height 8
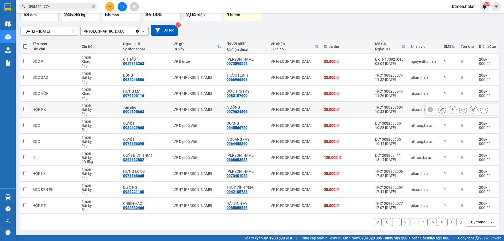
click at [243, 110] on div "0979624866" at bounding box center [237, 112] width 21 height 4
copy div "0979624866"
click at [95, 8] on span "0935464774" at bounding box center [57, 7] width 79 height 8
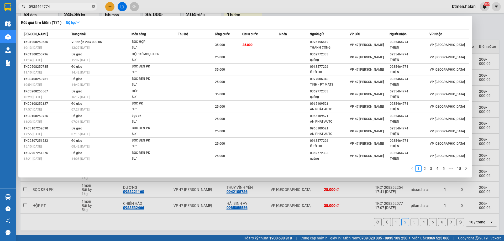
click at [94, 7] on icon "close-circle" at bounding box center [93, 6] width 3 height 3
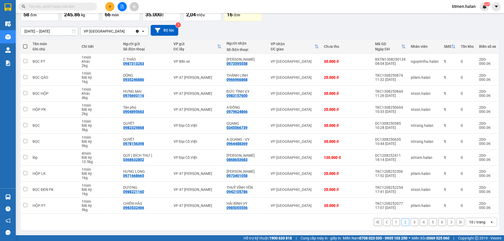
paste input "0979624866"
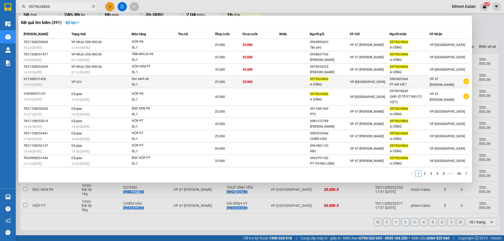
type input "0979624866"
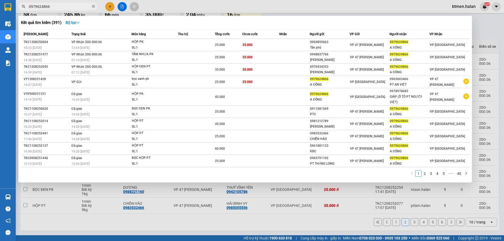
drag, startPoint x: 199, startPoint y: 20, endPoint x: 205, endPoint y: 21, distance: 5.3
click at [199, 21] on div "Kết quả tìm kiếm ( 391 ) Bộ lọc" at bounding box center [245, 22] width 449 height 8
click at [491, 37] on div at bounding box center [252, 120] width 504 height 241
click at [87, 7] on input "0979624866" at bounding box center [60, 7] width 62 height 6
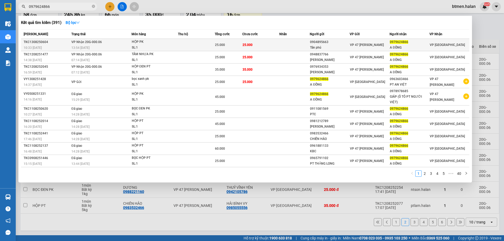
click at [252, 46] on span "25.000" at bounding box center [248, 45] width 10 height 4
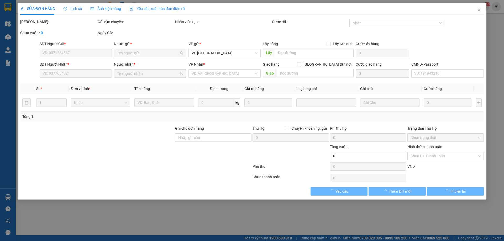
type input "0904895663"
type input "Tân phú"
type input "0979624866"
type input "A ĐỒNG"
type input "25.000"
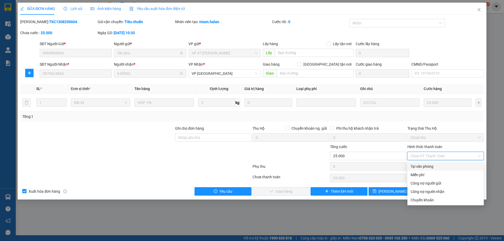
drag, startPoint x: 431, startPoint y: 164, endPoint x: 332, endPoint y: 183, distance: 101.1
click at [430, 165] on div "Tại văn phòng" at bounding box center [446, 167] width 70 height 6
type input "0"
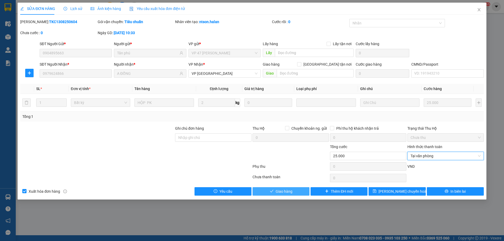
click at [288, 191] on span "Giao hàng" at bounding box center [284, 192] width 17 height 6
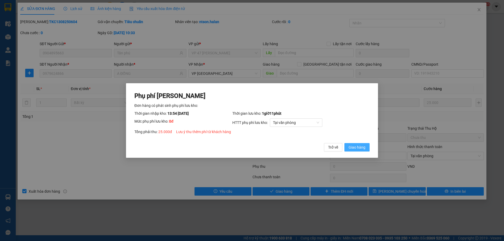
click at [357, 147] on span "Giao hàng" at bounding box center [357, 147] width 17 height 6
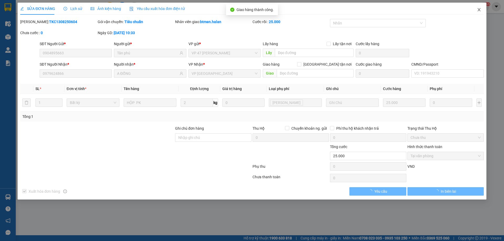
click at [483, 10] on span "Close" at bounding box center [479, 10] width 15 height 15
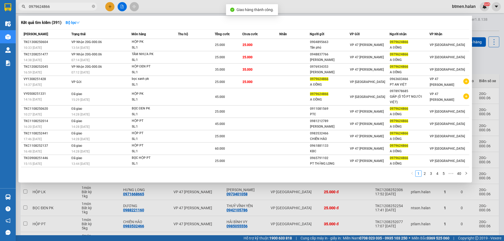
click at [90, 8] on input "0979624866" at bounding box center [60, 7] width 62 height 6
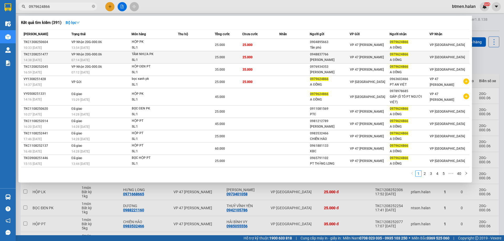
click at [262, 57] on td "25.000" at bounding box center [260, 57] width 37 height 12
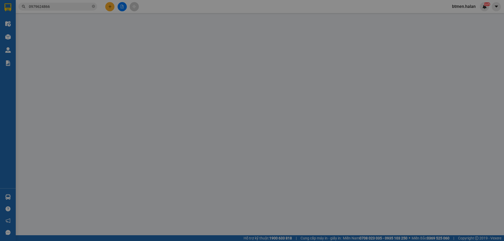
type input "0948837766"
type input "[PERSON_NAME]"
type input "0979624866"
type input "A ĐỒNG"
type input "25.000"
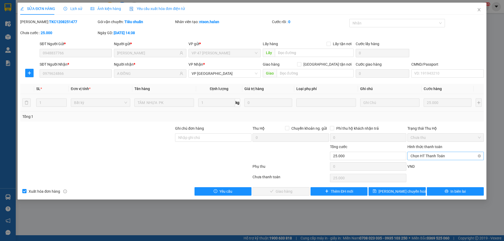
click at [422, 154] on span "Chọn HT Thanh Toán" at bounding box center [446, 156] width 70 height 8
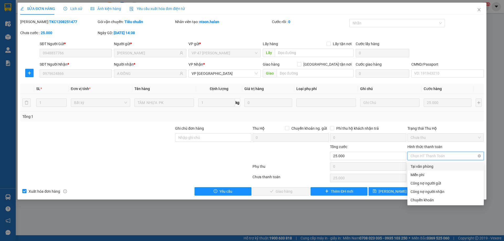
drag, startPoint x: 421, startPoint y: 159, endPoint x: 299, endPoint y: 190, distance: 125.7
click at [419, 166] on div "Tại văn phòng" at bounding box center [446, 167] width 70 height 6
type input "0"
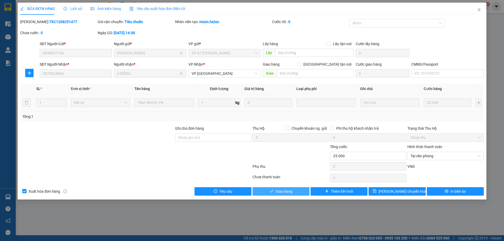
click at [275, 190] on button "Giao hàng" at bounding box center [281, 191] width 57 height 8
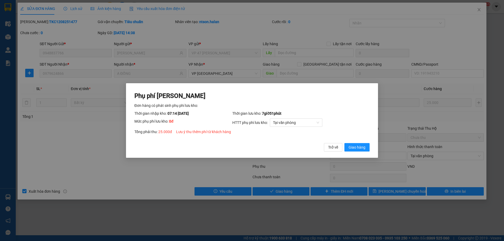
drag, startPoint x: 351, startPoint y: 141, endPoint x: 347, endPoint y: 146, distance: 6.2
click at [351, 142] on div "Phụ phí [PERSON_NAME] hàng có phát sinh phụ phí lưu kho: Thời gian nhập kho: 07…" at bounding box center [251, 122] width 235 height 60
click at [347, 146] on button "Giao hàng" at bounding box center [357, 147] width 25 height 8
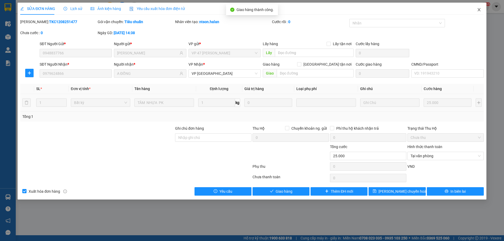
click at [477, 10] on span "Close" at bounding box center [479, 10] width 15 height 15
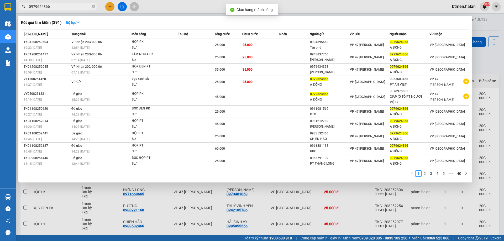
click at [77, 9] on input "0979624866" at bounding box center [60, 7] width 62 height 6
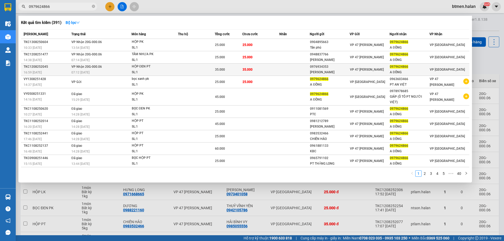
click at [246, 68] on span "35.000" at bounding box center [248, 70] width 10 height 4
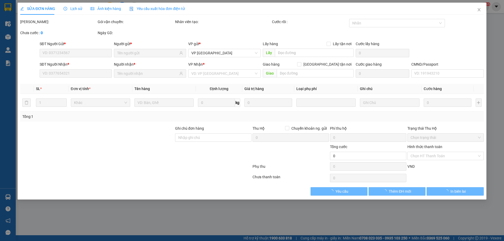
type input "0976934353"
type input "[PERSON_NAME]"
type input "0979624866"
type input "A ĐỒNG"
type input "35.000"
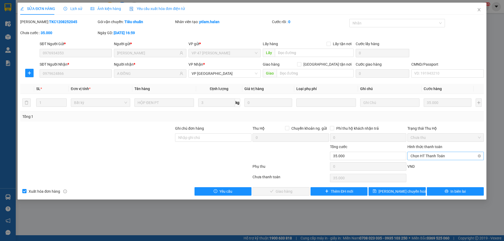
click at [427, 154] on span "Chọn HT Thanh Toán" at bounding box center [446, 156] width 70 height 8
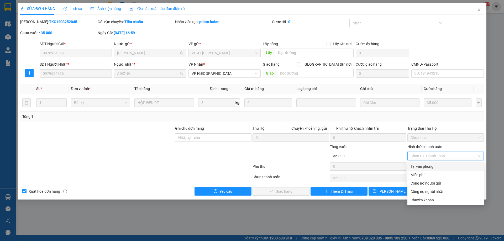
drag, startPoint x: 428, startPoint y: 164, endPoint x: 347, endPoint y: 184, distance: 83.1
click at [428, 165] on div "Tại văn phòng" at bounding box center [446, 167] width 70 height 6
type input "0"
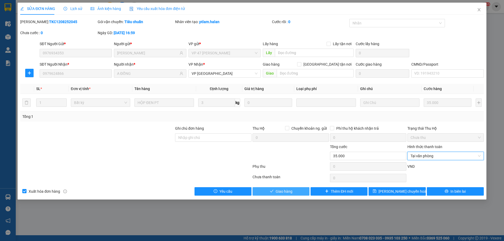
click at [295, 189] on button "Giao hàng" at bounding box center [281, 191] width 57 height 8
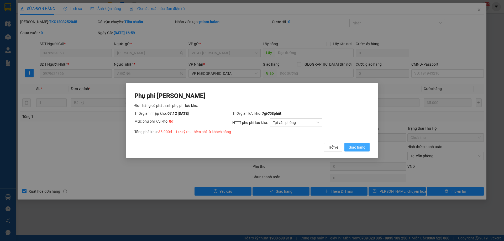
click at [354, 145] on span "Giao hàng" at bounding box center [357, 147] width 17 height 6
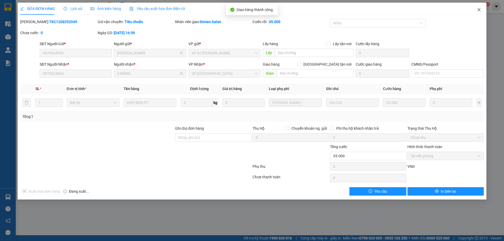
click at [481, 9] on icon "close" at bounding box center [479, 10] width 4 height 4
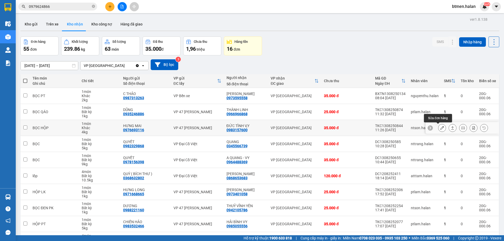
click at [439, 127] on button at bounding box center [442, 127] width 7 height 9
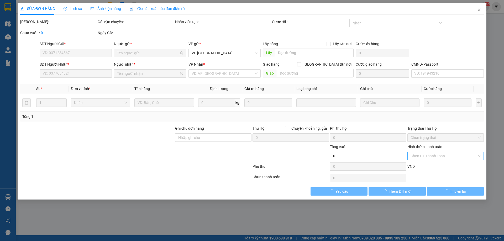
click at [434, 153] on input "Hình thức thanh toán" at bounding box center [444, 156] width 66 height 8
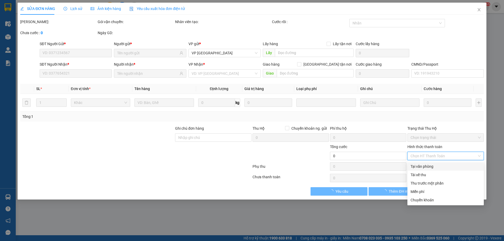
type input "0976693116"
type input "HƯNG MAI"
type input "0983157600"
type input "ĐỨC TÌNH V,Y"
type input "35.000"
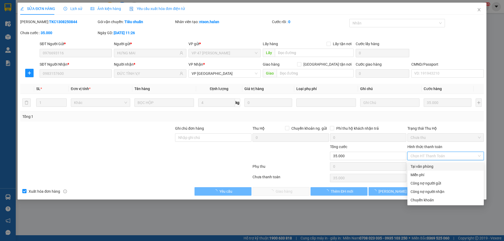
click at [429, 167] on div "Tại văn phòng" at bounding box center [446, 167] width 70 height 6
type input "0"
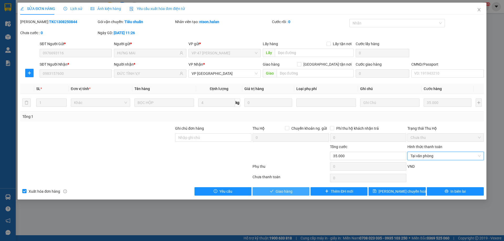
click at [279, 191] on span "Giao hàng" at bounding box center [284, 192] width 17 height 6
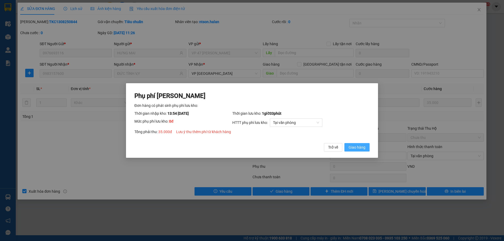
click at [359, 147] on span "Giao hàng" at bounding box center [357, 147] width 17 height 6
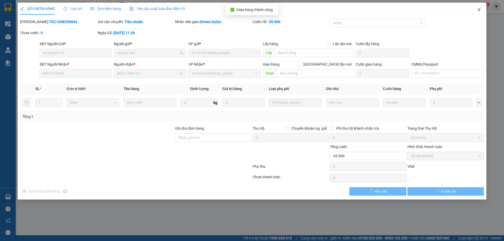
click at [477, 10] on icon "close" at bounding box center [479, 10] width 4 height 4
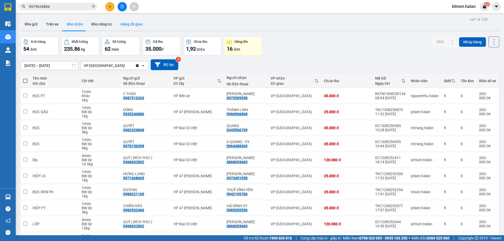
click at [123, 23] on button "Hàng đã giao" at bounding box center [131, 24] width 30 height 13
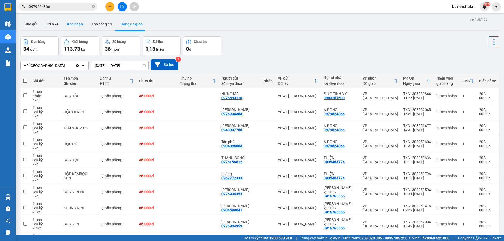
click at [74, 21] on button "Kho nhận" at bounding box center [75, 24] width 24 height 13
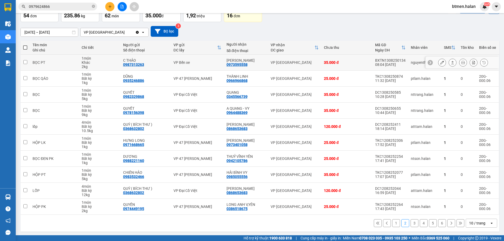
scroll to position [34, 0]
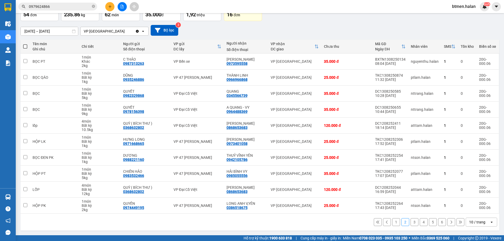
click at [396, 224] on button "1" at bounding box center [396, 222] width 8 height 8
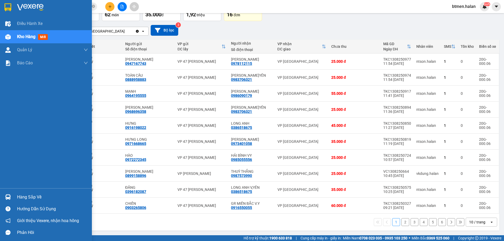
drag, startPoint x: 21, startPoint y: 198, endPoint x: 38, endPoint y: 200, distance: 16.6
click at [21, 198] on div "Hàng sắp về" at bounding box center [52, 197] width 71 height 8
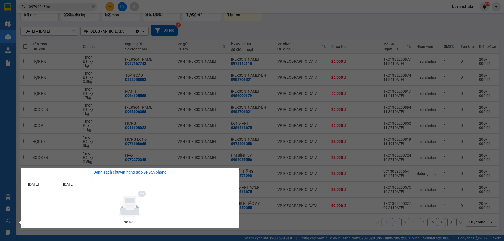
click at [311, 30] on section "Kết quả tìm kiếm ( 391 ) Bộ lọc Mã ĐH Trạng thái Món hàng Thu hộ Tổng cước Chưa…" at bounding box center [252, 120] width 504 height 241
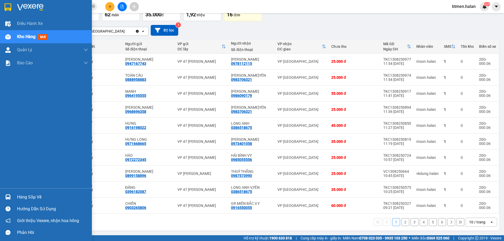
drag, startPoint x: 23, startPoint y: 198, endPoint x: 28, endPoint y: 199, distance: 5.1
click at [23, 198] on div "Hàng sắp về" at bounding box center [52, 197] width 71 height 8
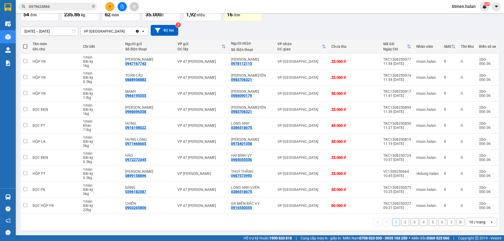
click at [220, 37] on section "Kết quả tìm kiếm ( 391 ) Bộ lọc Mã ĐH Trạng thái Món hàng Thu hộ Tổng cước Chưa…" at bounding box center [252, 120] width 504 height 241
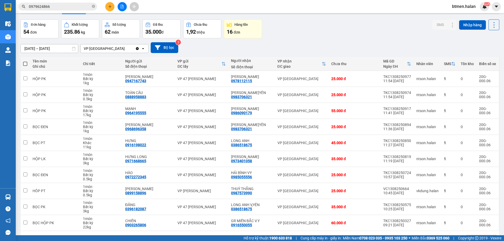
scroll to position [0, 0]
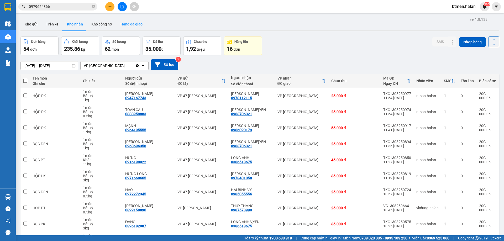
click at [141, 26] on button "Hàng đã giao" at bounding box center [131, 24] width 30 height 13
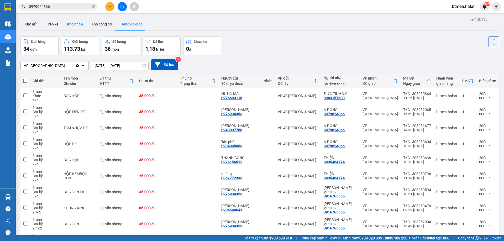
click at [67, 25] on button "Kho nhận" at bounding box center [75, 24] width 24 height 13
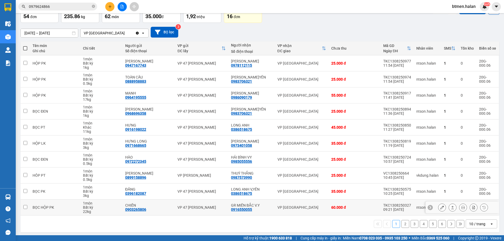
scroll to position [34, 0]
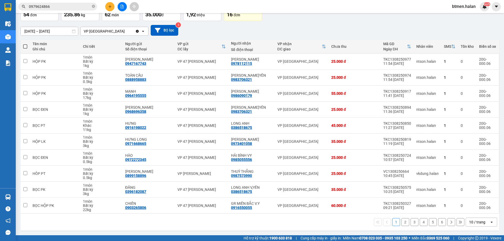
click at [438, 223] on button "6" at bounding box center [442, 222] width 8 height 8
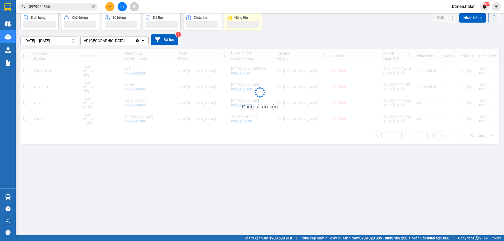
scroll to position [24, 0]
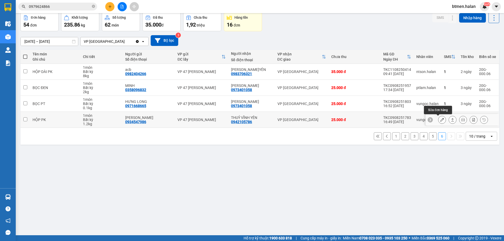
click at [440, 120] on icon at bounding box center [442, 120] width 4 height 4
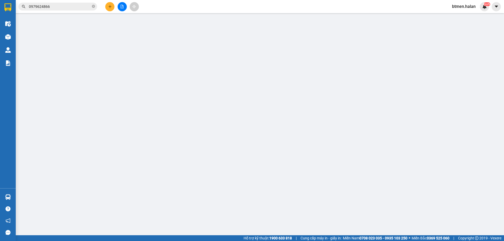
type input "0934547986"
type input "[PERSON_NAME]"
type input "0942105786"
type input "THUỶ VĨNH YÊN"
type input "25.000"
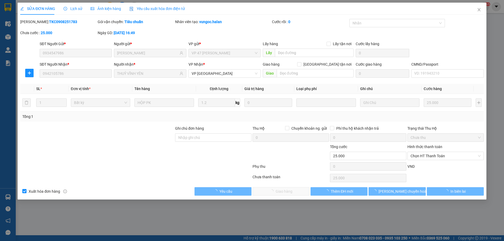
click at [424, 156] on span "Chọn HT Thanh Toán" at bounding box center [446, 156] width 70 height 8
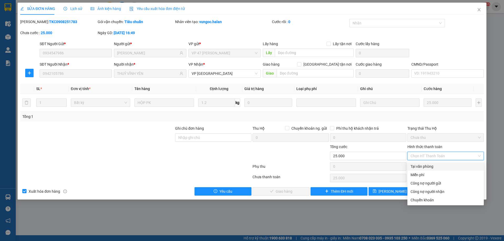
click at [419, 165] on div "Tại văn phòng" at bounding box center [446, 167] width 70 height 6
type input "0"
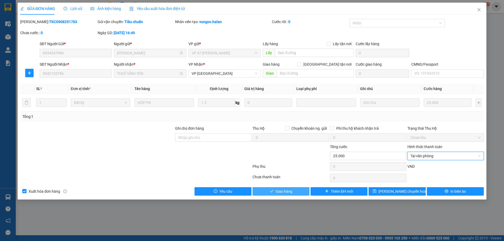
click at [285, 191] on span "Giao hàng" at bounding box center [284, 192] width 17 height 6
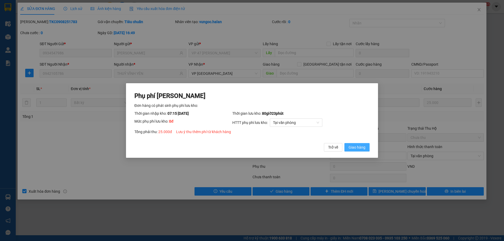
click at [351, 149] on span "Giao hàng" at bounding box center [357, 147] width 17 height 6
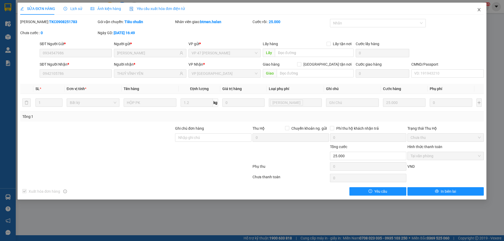
click at [481, 7] on span "Close" at bounding box center [479, 10] width 15 height 15
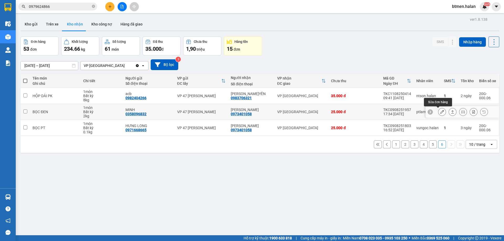
click at [440, 111] on icon at bounding box center [442, 112] width 4 height 4
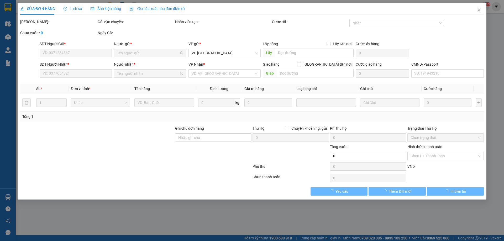
type input "0358096832"
type input "MINH"
type input "0973401058"
type input "[PERSON_NAME]"
type input "25.000"
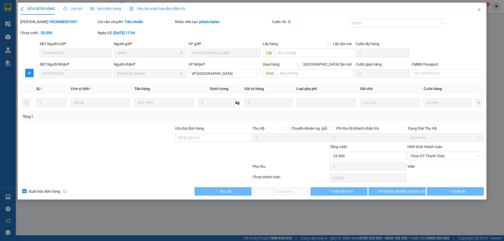
click at [433, 155] on span "Chọn HT Thanh Toán" at bounding box center [446, 156] width 70 height 8
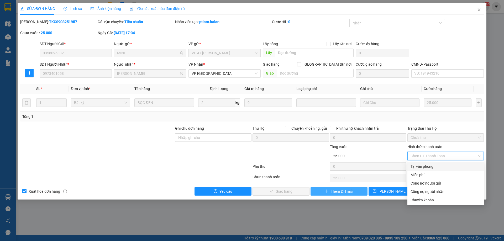
drag, startPoint x: 426, startPoint y: 167, endPoint x: 320, endPoint y: 192, distance: 108.9
click at [423, 169] on div "Tại văn phòng" at bounding box center [446, 167] width 70 height 6
type input "0"
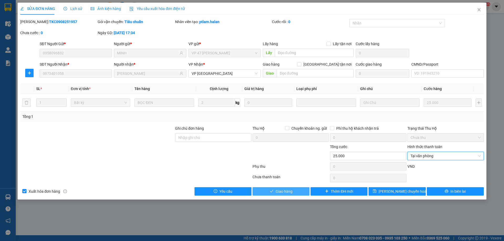
click at [294, 193] on button "Giao hàng" at bounding box center [281, 191] width 57 height 8
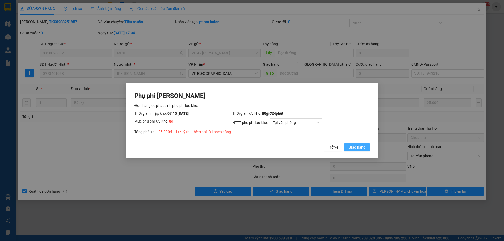
drag, startPoint x: 355, startPoint y: 140, endPoint x: 354, endPoint y: 147, distance: 7.1
click at [354, 147] on div "Phụ phí [PERSON_NAME] hàng có phát sinh phụ phí lưu kho: Thời gian nhập kho: 07…" at bounding box center [251, 122] width 235 height 60
click at [354, 147] on span "Giao hàng" at bounding box center [357, 147] width 17 height 6
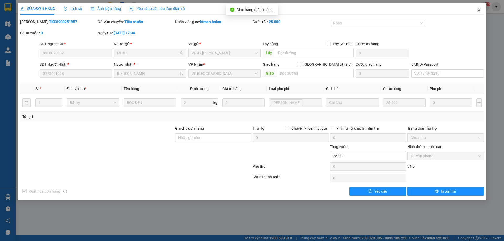
click at [484, 10] on span "Close" at bounding box center [479, 10] width 15 height 15
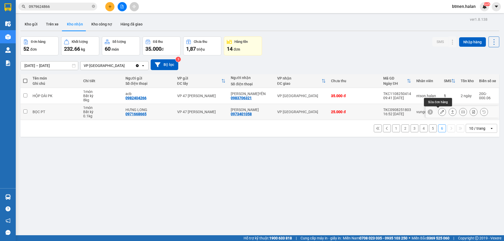
click at [440, 111] on icon at bounding box center [442, 112] width 4 height 4
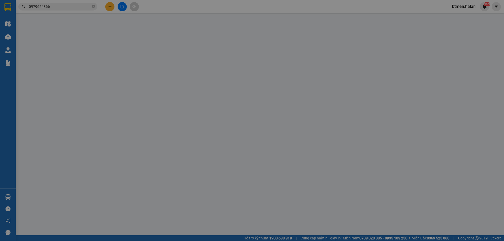
type input "0971668665"
type input "HƯNG LONG"
type input "0973401058"
type input "[PERSON_NAME]"
type input "25.000"
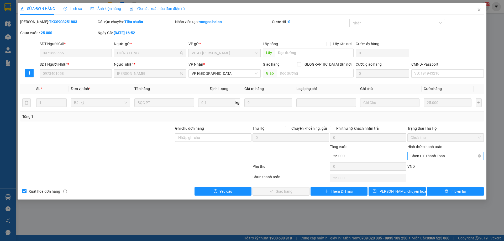
click at [422, 152] on div "Chọn HT Thanh Toán" at bounding box center [446, 156] width 76 height 8
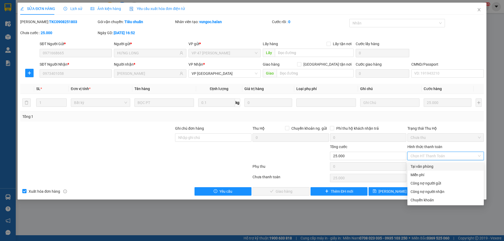
drag, startPoint x: 415, startPoint y: 169, endPoint x: 344, endPoint y: 198, distance: 76.4
click at [415, 170] on div "Tại văn phòng" at bounding box center [446, 166] width 76 height 8
type input "0"
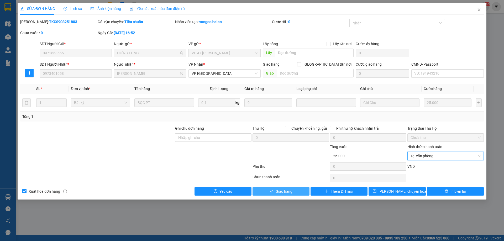
click at [288, 194] on button "Giao hàng" at bounding box center [281, 191] width 57 height 8
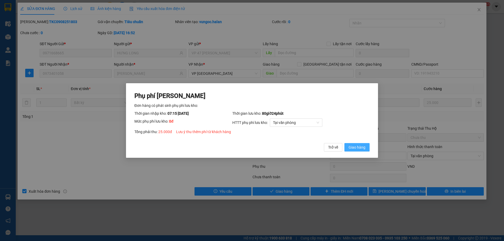
drag, startPoint x: 364, startPoint y: 148, endPoint x: 180, endPoint y: 222, distance: 198.3
click at [362, 149] on span "Giao hàng" at bounding box center [357, 147] width 17 height 6
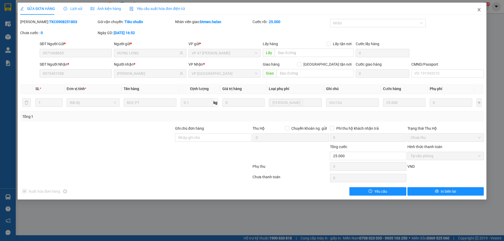
click at [483, 7] on span "Close" at bounding box center [479, 10] width 15 height 15
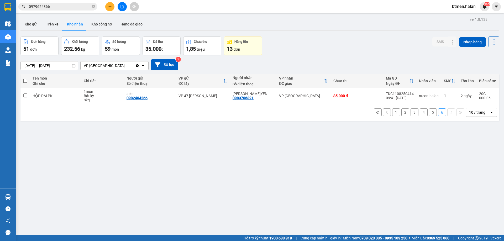
click at [430, 113] on button "5" at bounding box center [433, 112] width 8 height 8
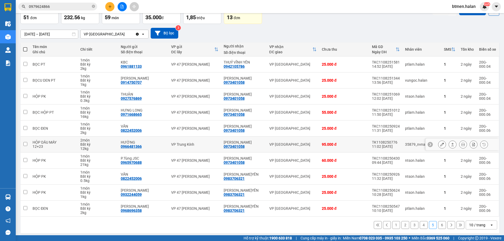
scroll to position [34, 0]
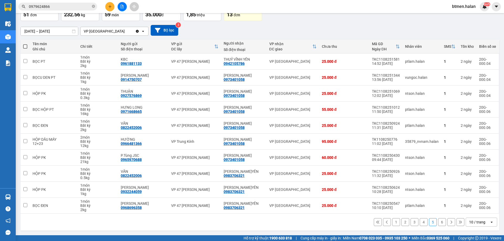
click at [392, 223] on button "1" at bounding box center [396, 222] width 8 height 8
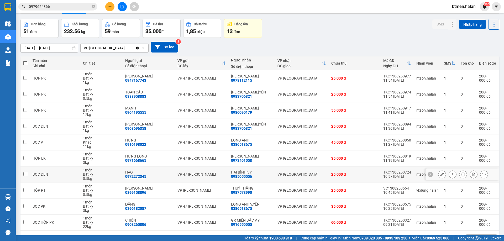
scroll to position [26, 0]
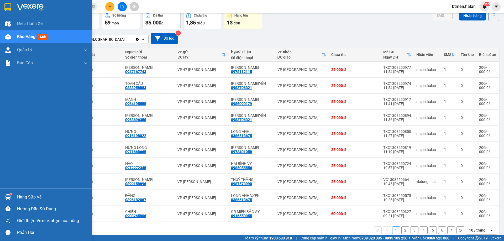
click at [33, 193] on div "Hàng sắp về" at bounding box center [52, 197] width 71 height 8
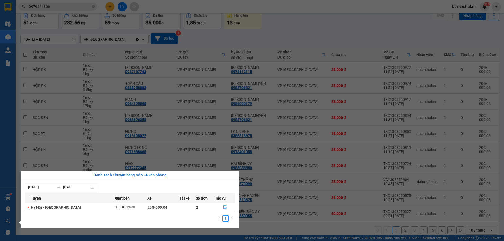
drag, startPoint x: 374, startPoint y: 25, endPoint x: 337, endPoint y: 76, distance: 62.9
click at [374, 25] on section "Kết quả tìm kiếm ( 391 ) Bộ lọc Mã ĐH Trạng thái Món hàng Thu hộ Tổng cước Chưa…" at bounding box center [252, 120] width 504 height 241
